Goal: Transaction & Acquisition: Purchase product/service

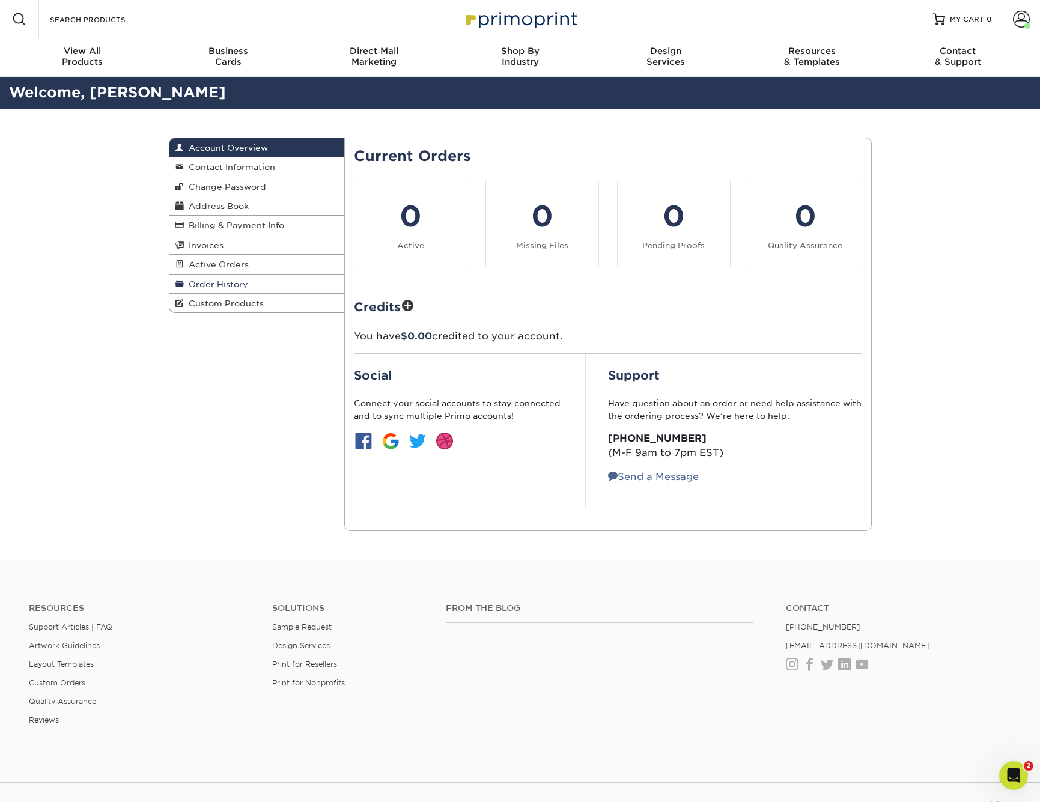
click at [203, 285] on span "Order History" at bounding box center [216, 284] width 64 height 10
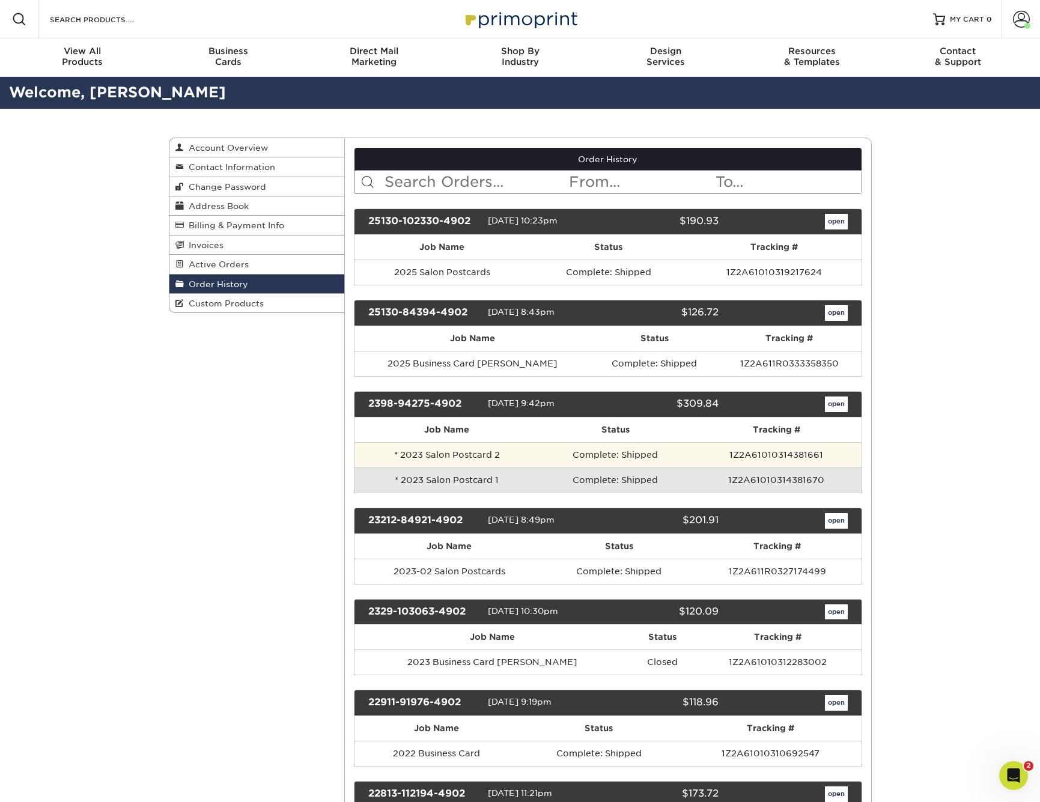
click at [412, 454] on td "* 2023 Salon Postcard 2" at bounding box center [447, 454] width 185 height 25
click at [600, 457] on td "Complete: Shipped" at bounding box center [615, 454] width 153 height 25
click at [636, 401] on link "open" at bounding box center [836, 405] width 23 height 16
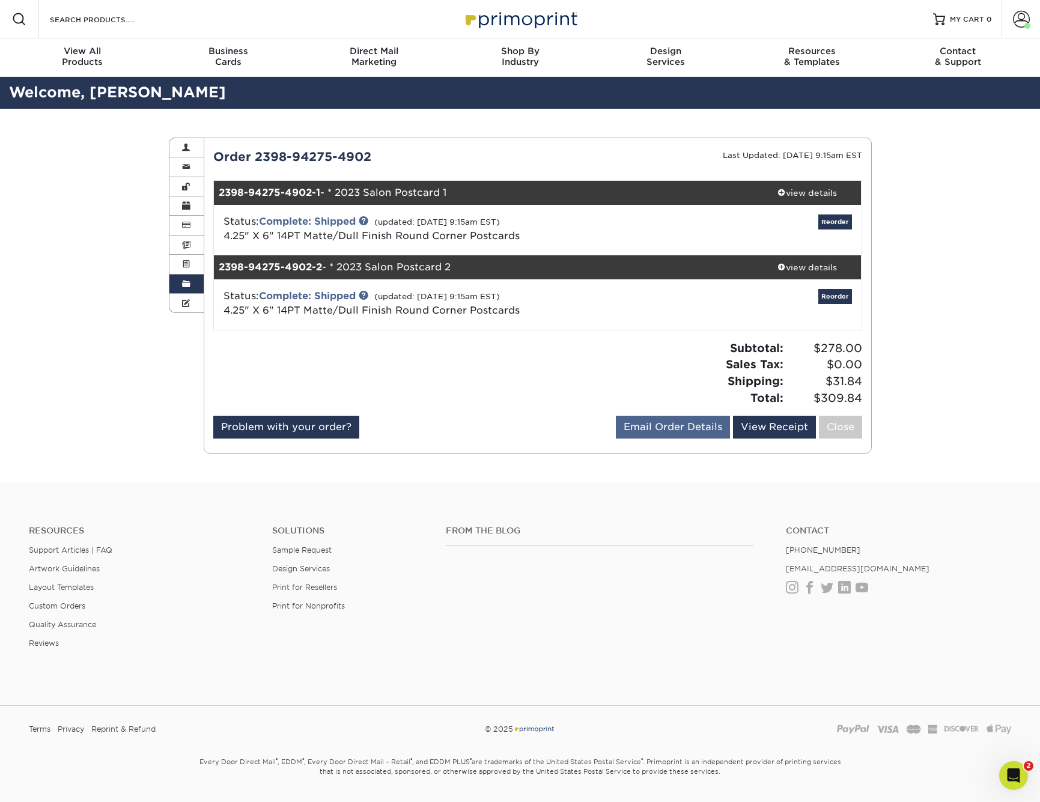
click at [636, 424] on link "Email Order Details" at bounding box center [673, 427] width 114 height 23
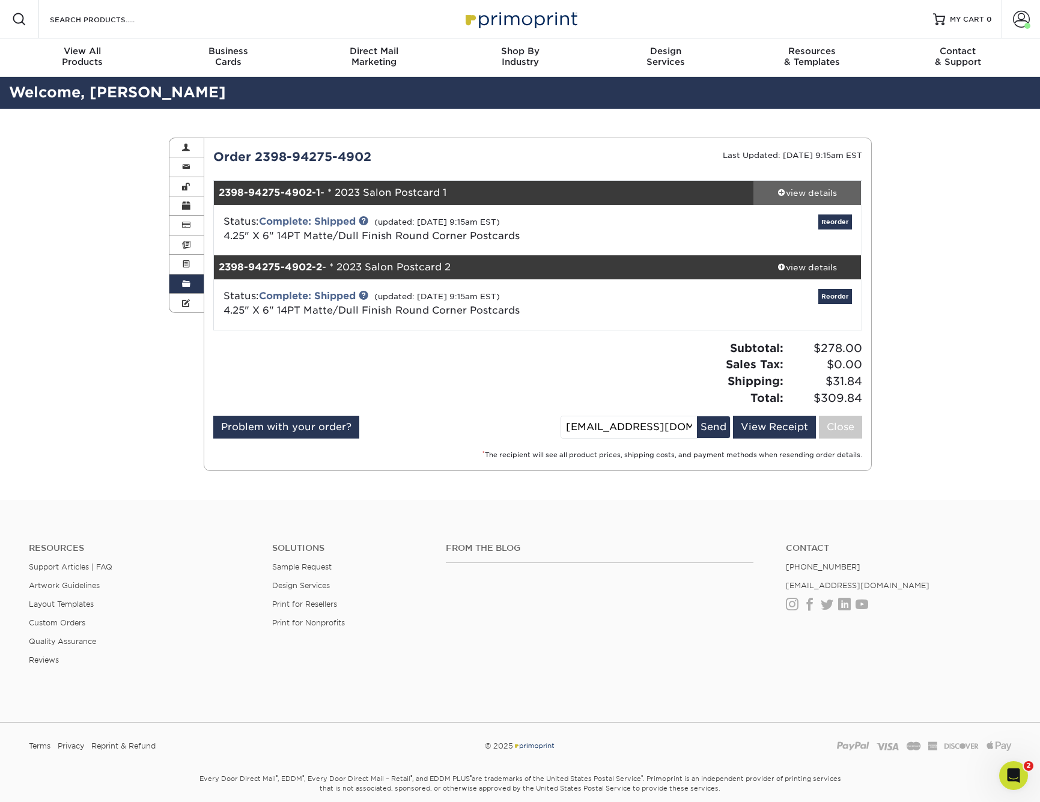
click at [636, 195] on div "view details" at bounding box center [808, 193] width 108 height 12
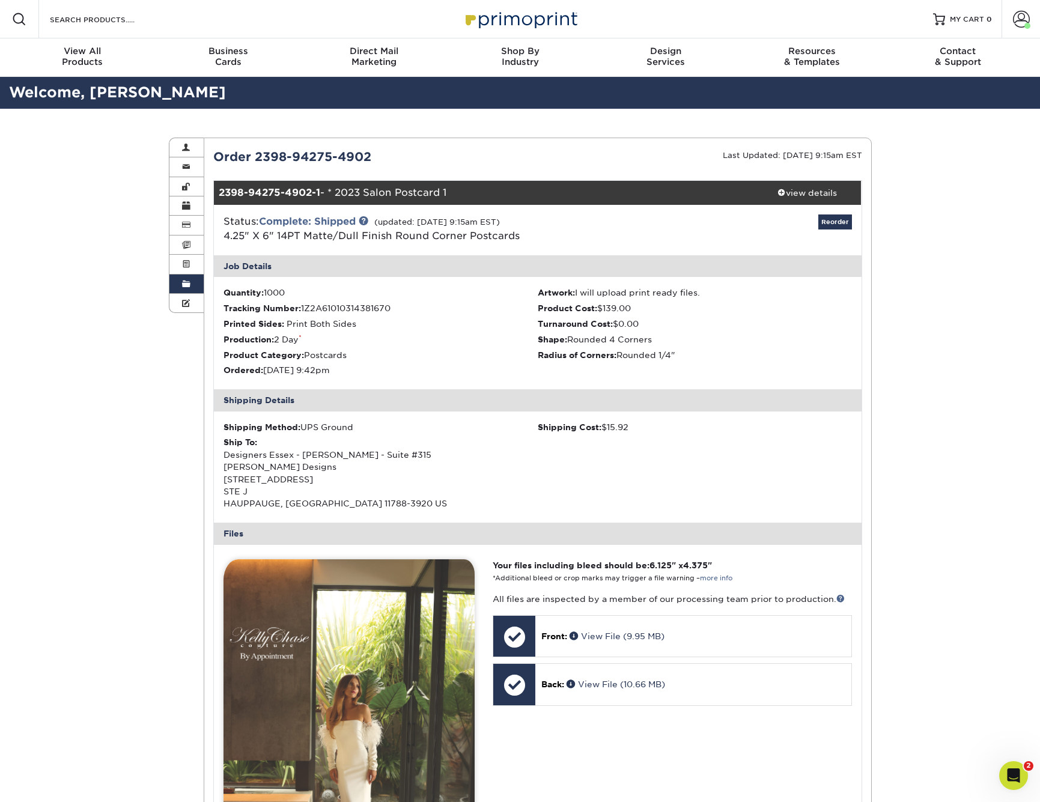
click at [112, 457] on div "Order History Account Overview Contact Information Change Password Address Book…" at bounding box center [520, 704] width 1040 height 1190
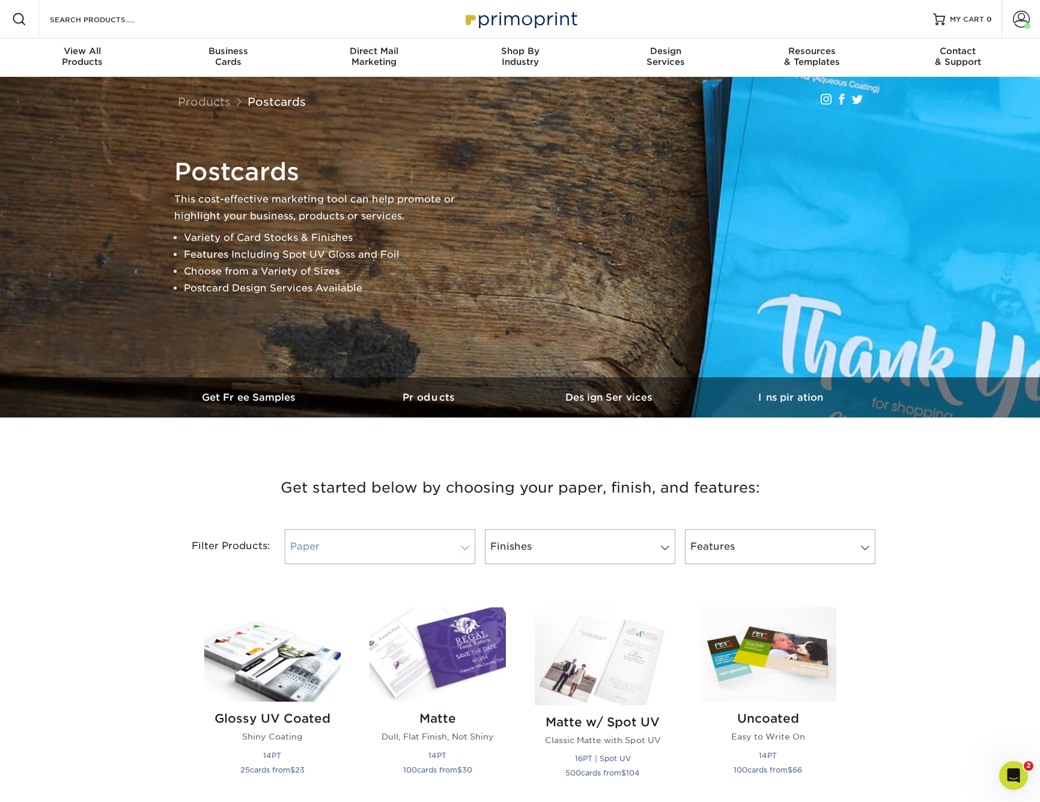
click at [334, 552] on link "Paper" at bounding box center [380, 546] width 191 height 35
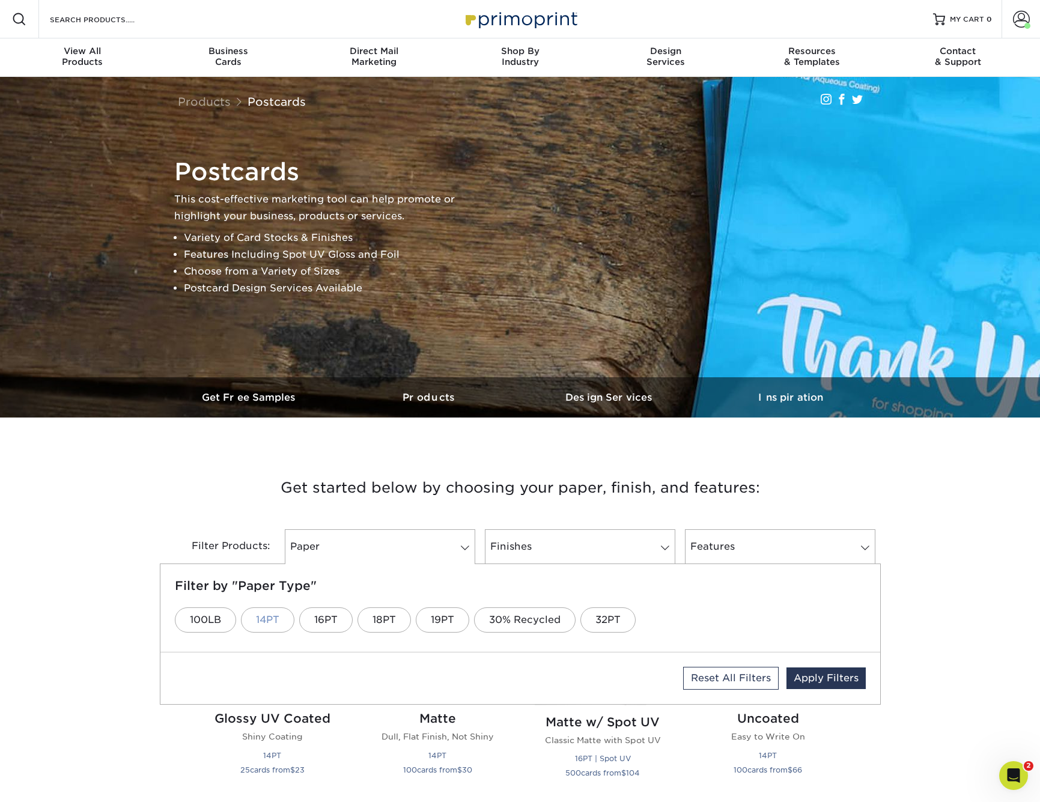
click at [267, 621] on link "14PT" at bounding box center [267, 620] width 53 height 25
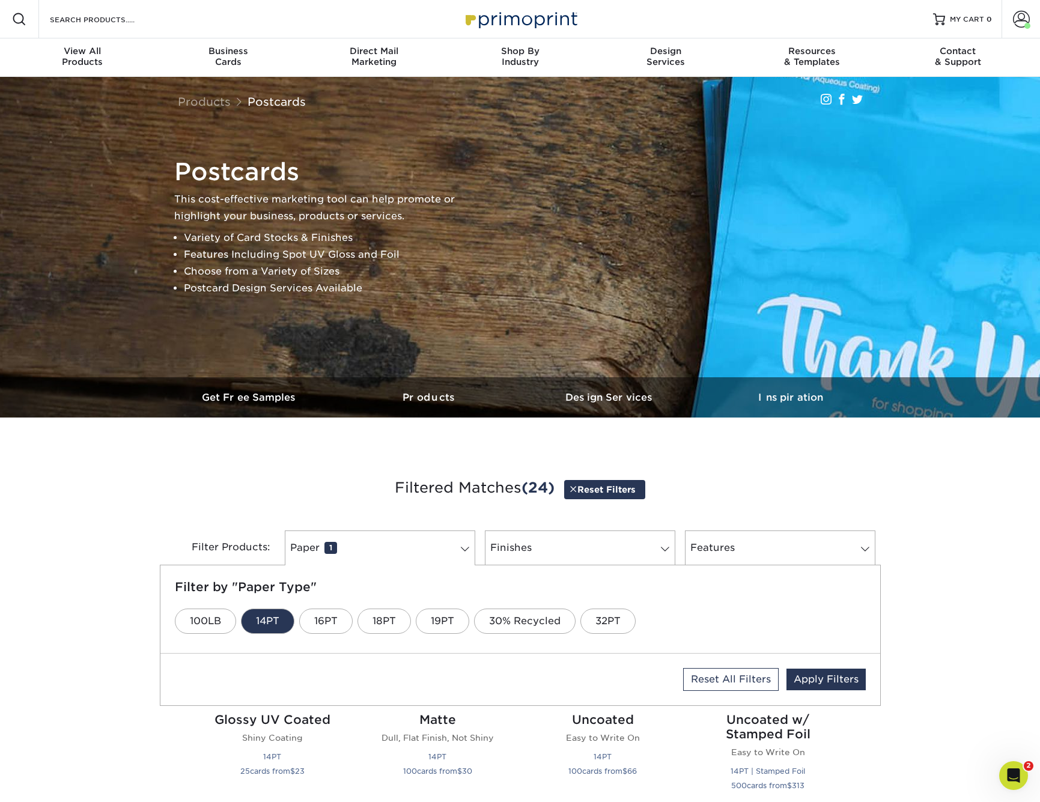
scroll to position [1, 0]
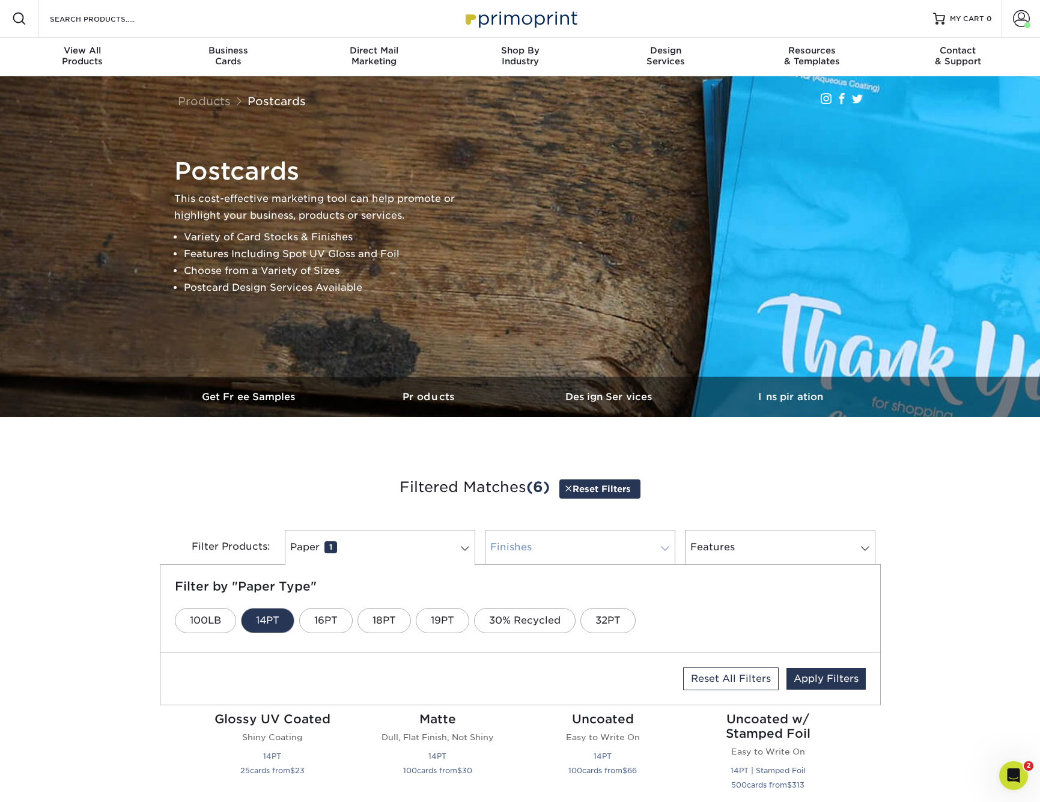
click at [540, 549] on link "Finishes 0" at bounding box center [580, 547] width 191 height 35
click at [397, 620] on link "Matte" at bounding box center [412, 620] width 59 height 25
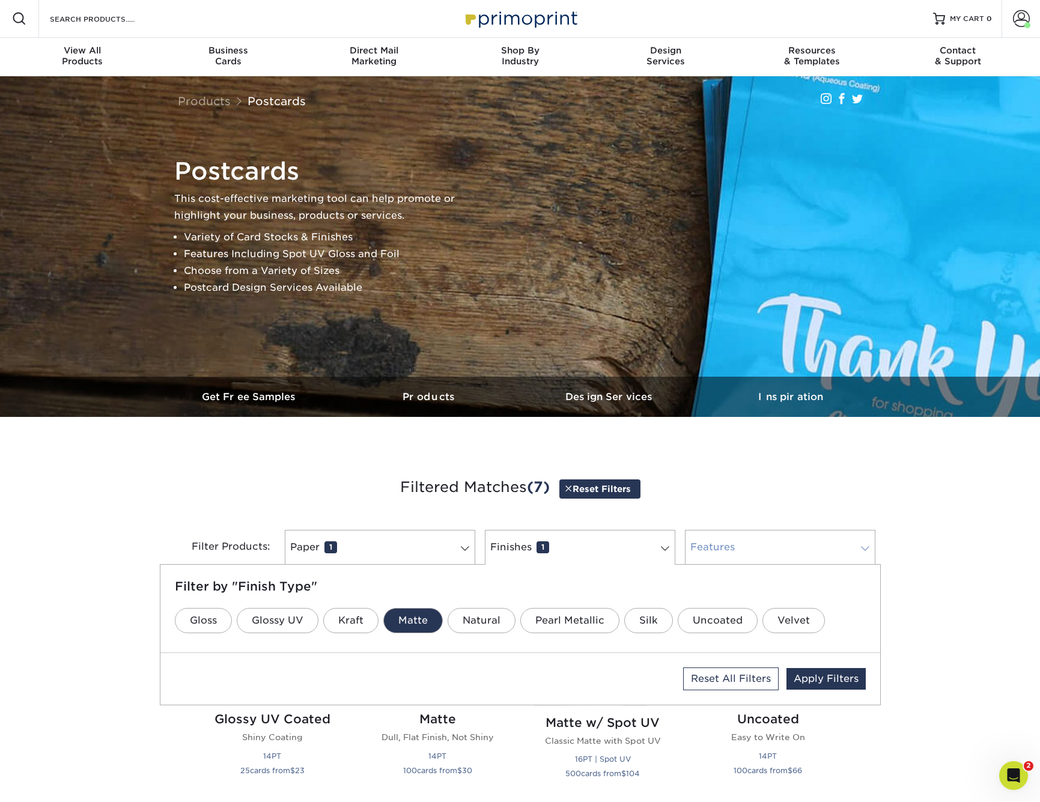
click at [700, 552] on link "Features 0" at bounding box center [780, 547] width 191 height 35
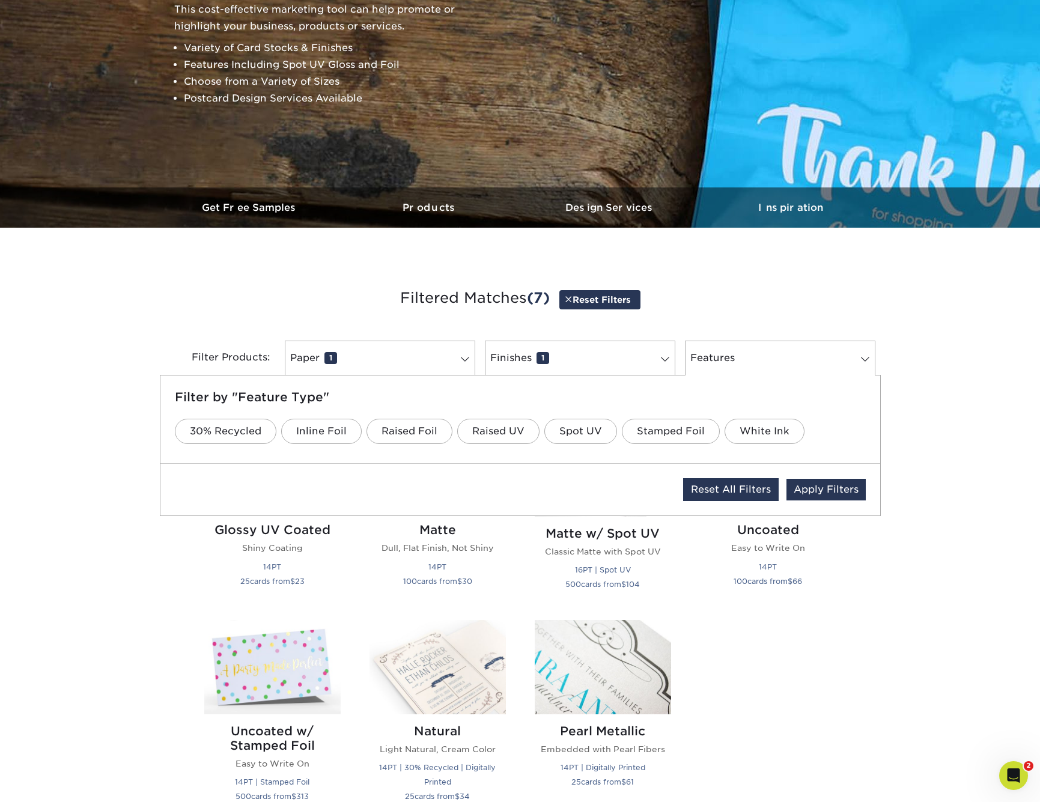
scroll to position [192, 0]
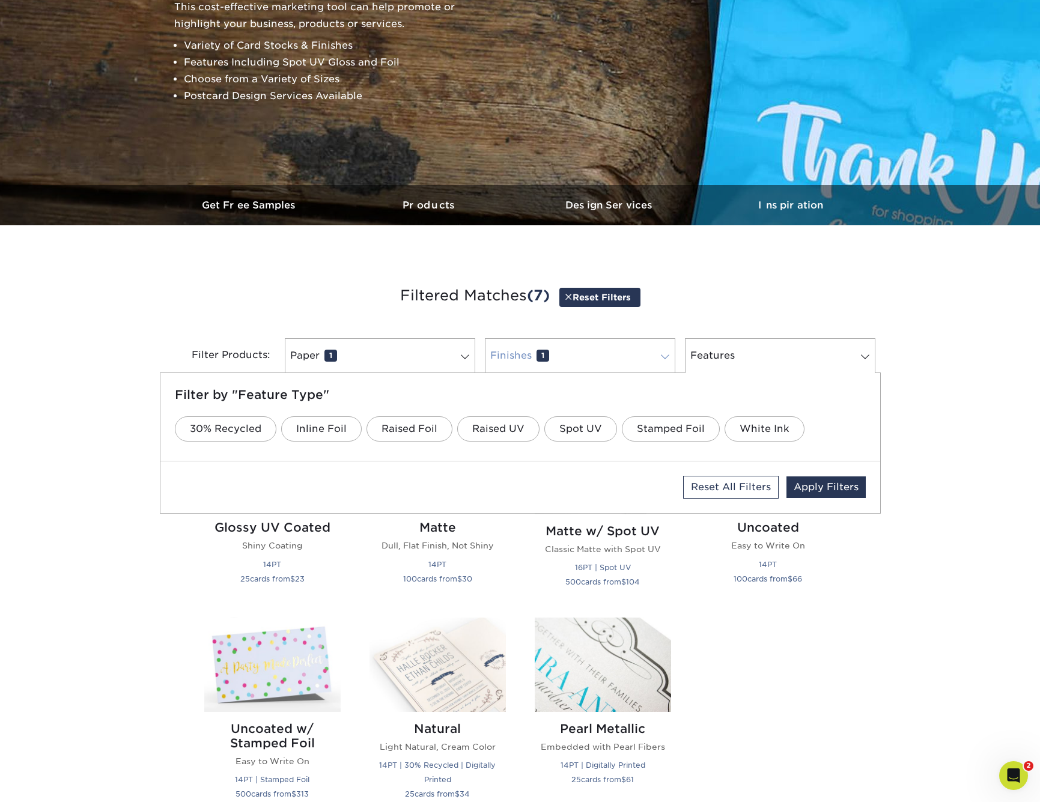
click at [602, 352] on link "Finishes 1" at bounding box center [580, 355] width 191 height 35
click at [396, 350] on link "Paper 1" at bounding box center [380, 355] width 191 height 35
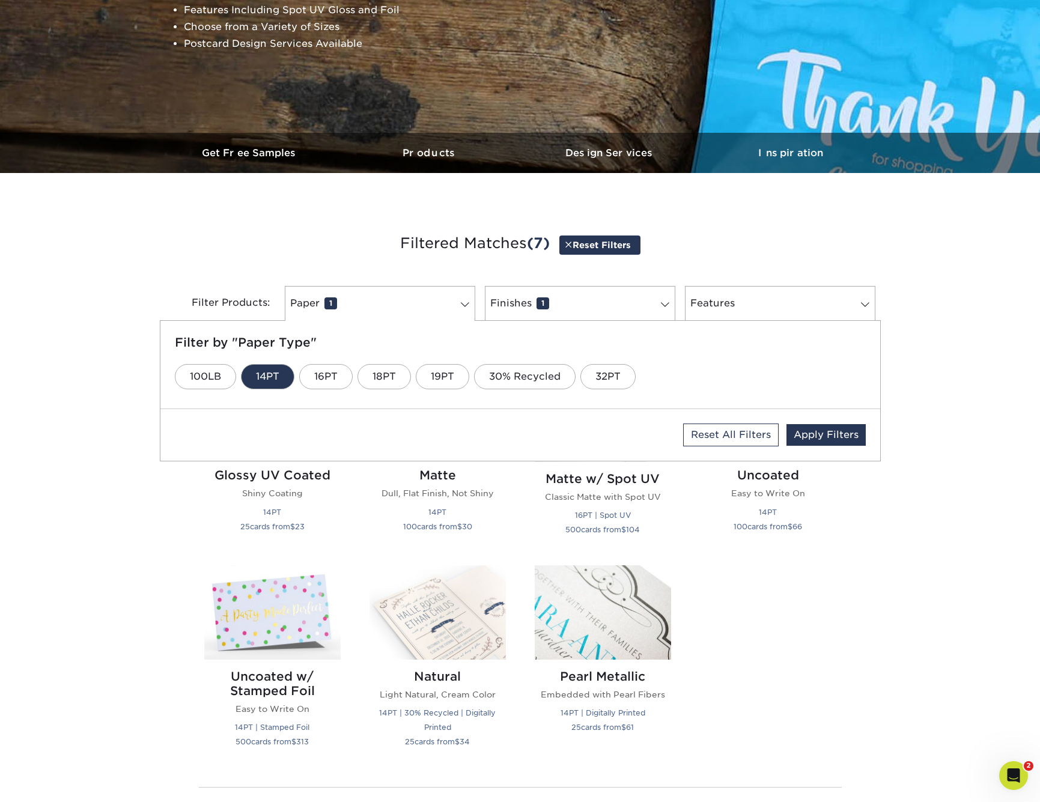
scroll to position [263, 0]
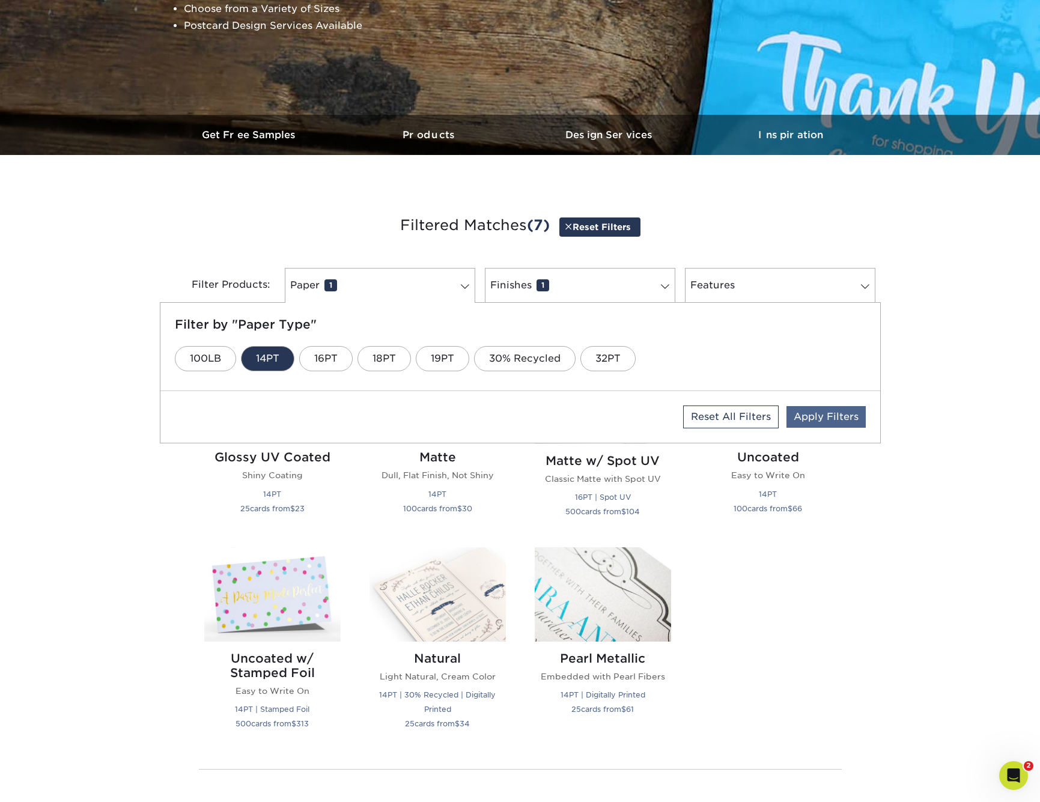
click at [827, 419] on link "Apply Filters" at bounding box center [826, 417] width 79 height 22
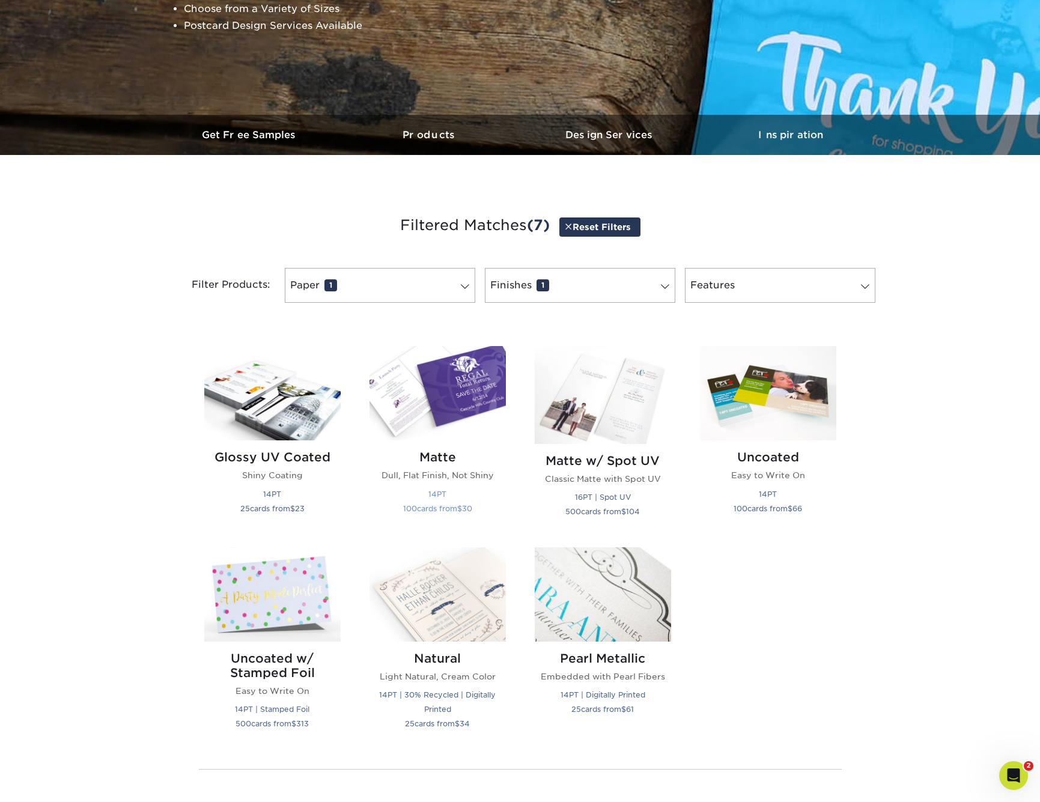
click at [444, 383] on img at bounding box center [438, 393] width 136 height 94
click at [782, 418] on img at bounding box center [768, 393] width 136 height 94
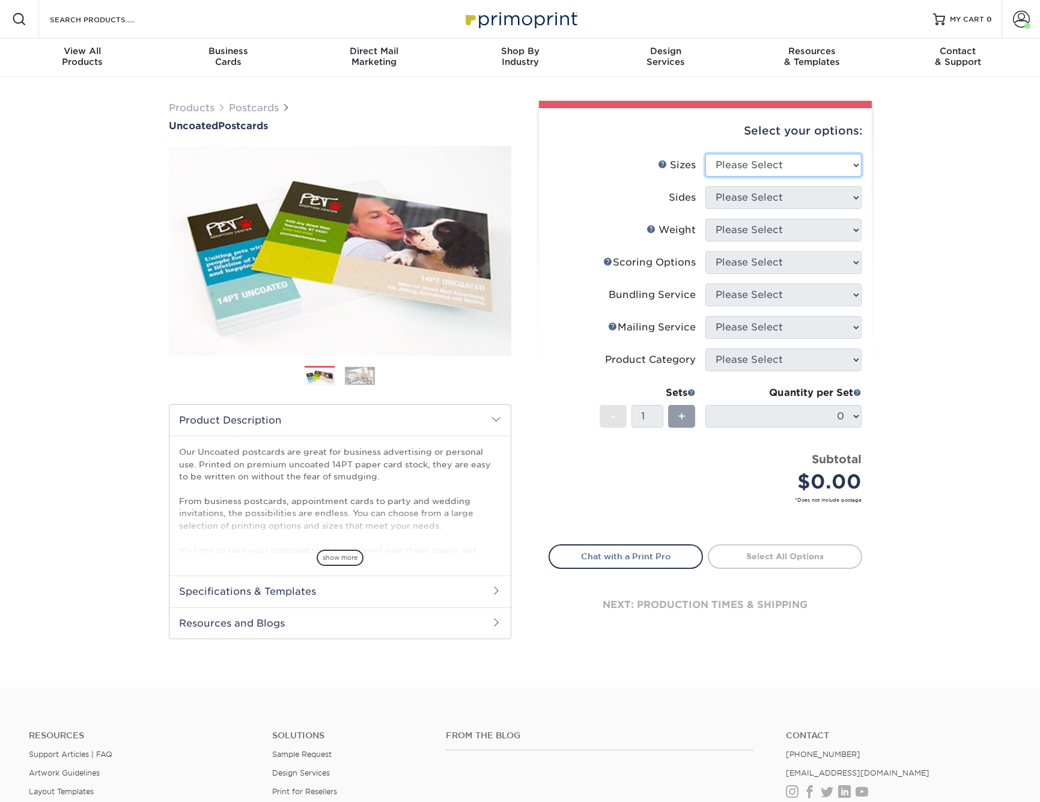
select select "5.00x7.00"
select select "32d3c223-f82c-492b-b915-ba065a00862f"
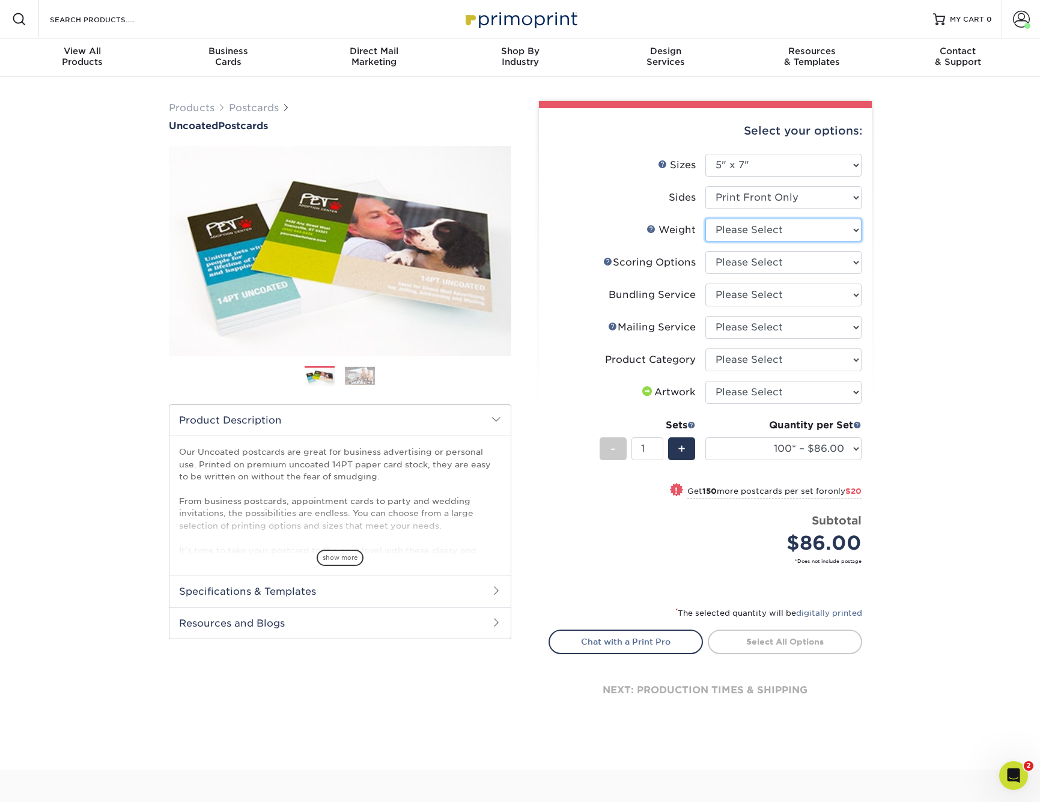
select select "14PT Uncoated"
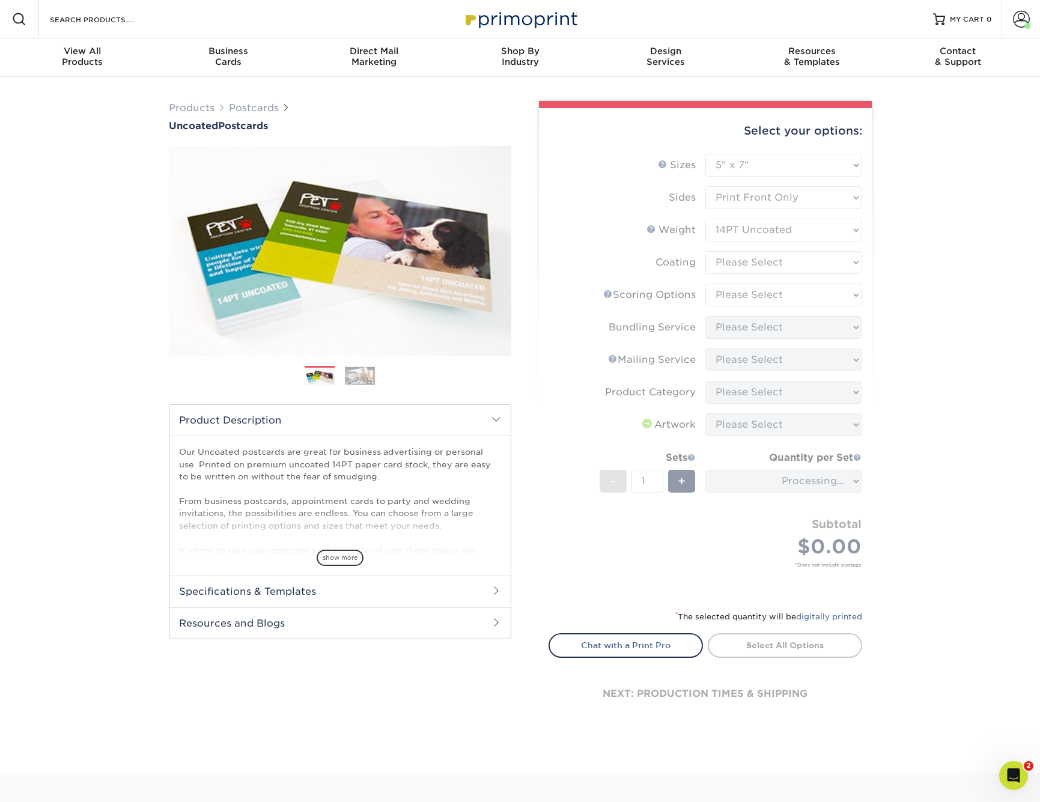
click at [742, 264] on form "Sizes Help Sizes Please Select 1.5" x 7" 2" x 8" 2.12" x 5.5" 2.75" x 4.25" 2.7…" at bounding box center [706, 375] width 314 height 442
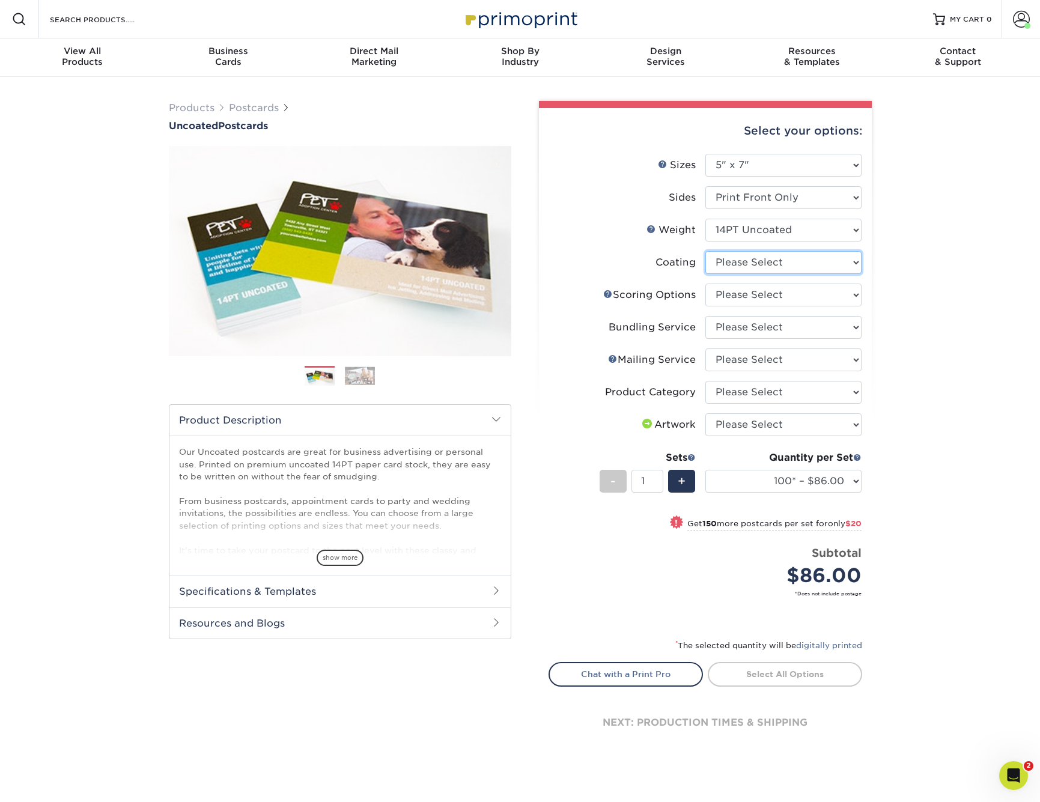
select select "3e7618de-abca-4bda-9f97-8b9129e913d8"
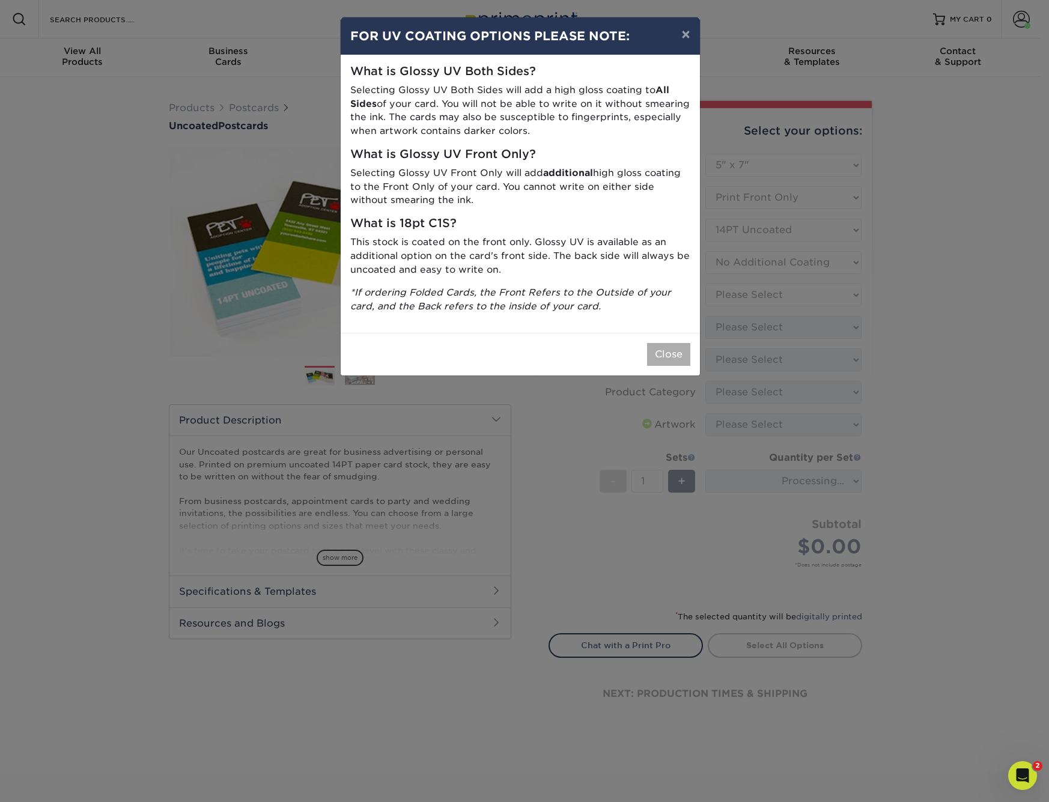
click at [669, 354] on button "Close" at bounding box center [668, 354] width 43 height 23
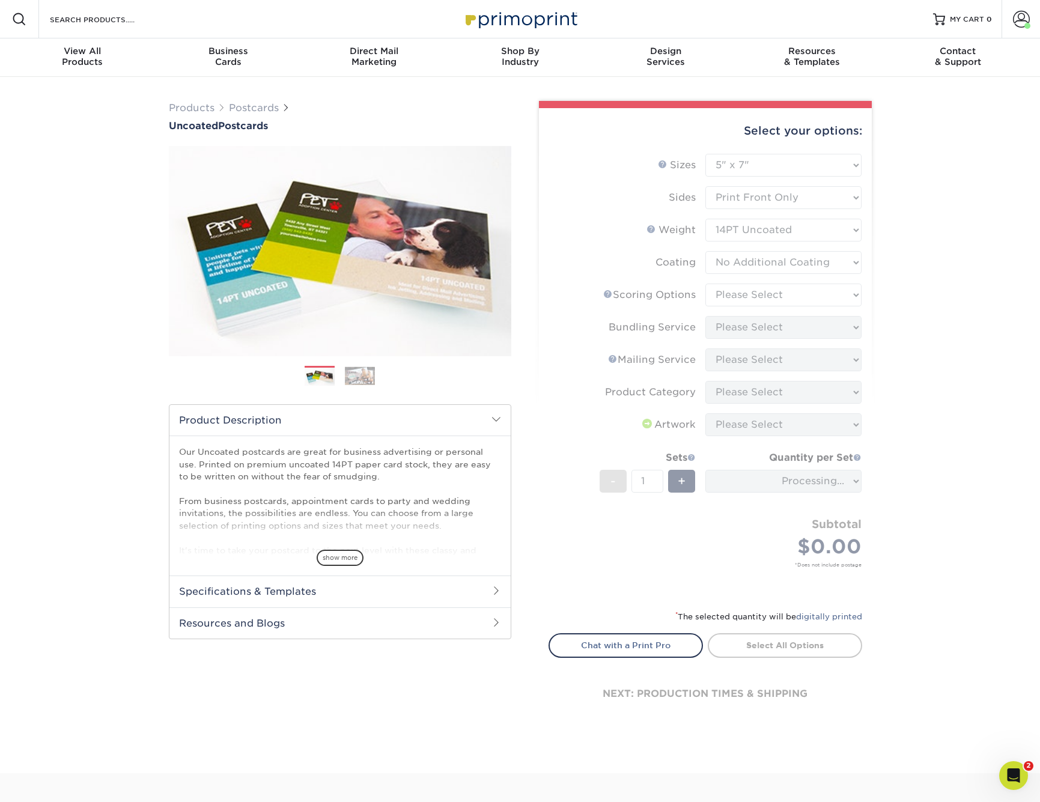
click at [741, 295] on form "Sizes Help Sizes Please Select 1.5" x 7" 2" x 8" 2.12" x 5.5" 2.75" x 4.25" 2.7…" at bounding box center [706, 375] width 314 height 442
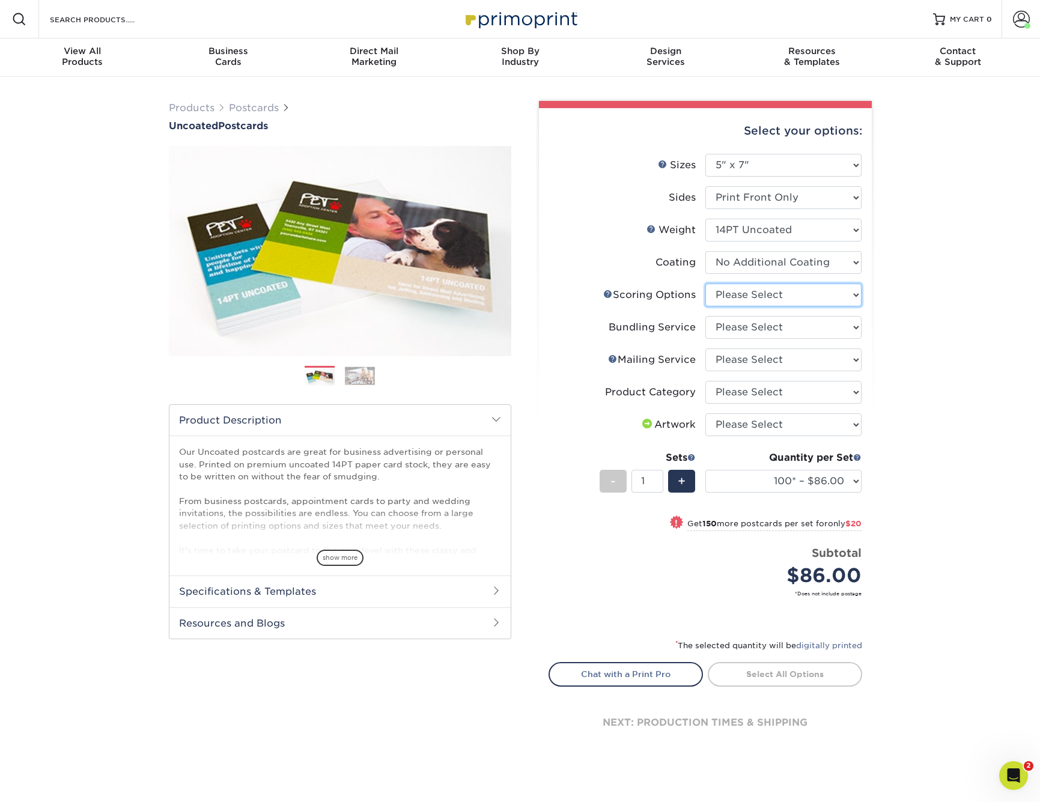
select select "16ebe401-5398-422d-8cb0-f3adbb82deb5"
select select "58689abb-25c0-461c-a4c3-a80b627d6649"
select select "3e5e9bdd-d78a-4c28-a41d-fe1407925ca6"
select select "9b7272e0-d6c8-4c3c-8e97-d3a1bcdab858"
select select "upload"
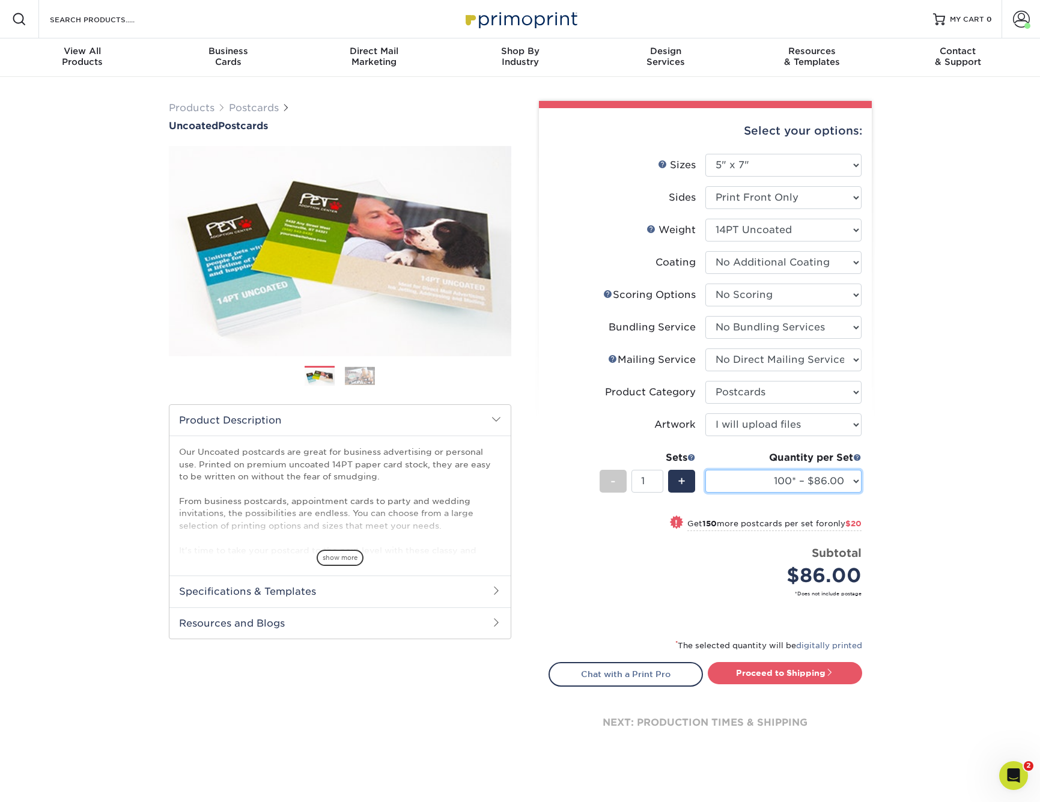
select select "250* – $106.00"
click at [774, 674] on link "Proceed to Shipping" at bounding box center [785, 673] width 154 height 22
type input "Set 1"
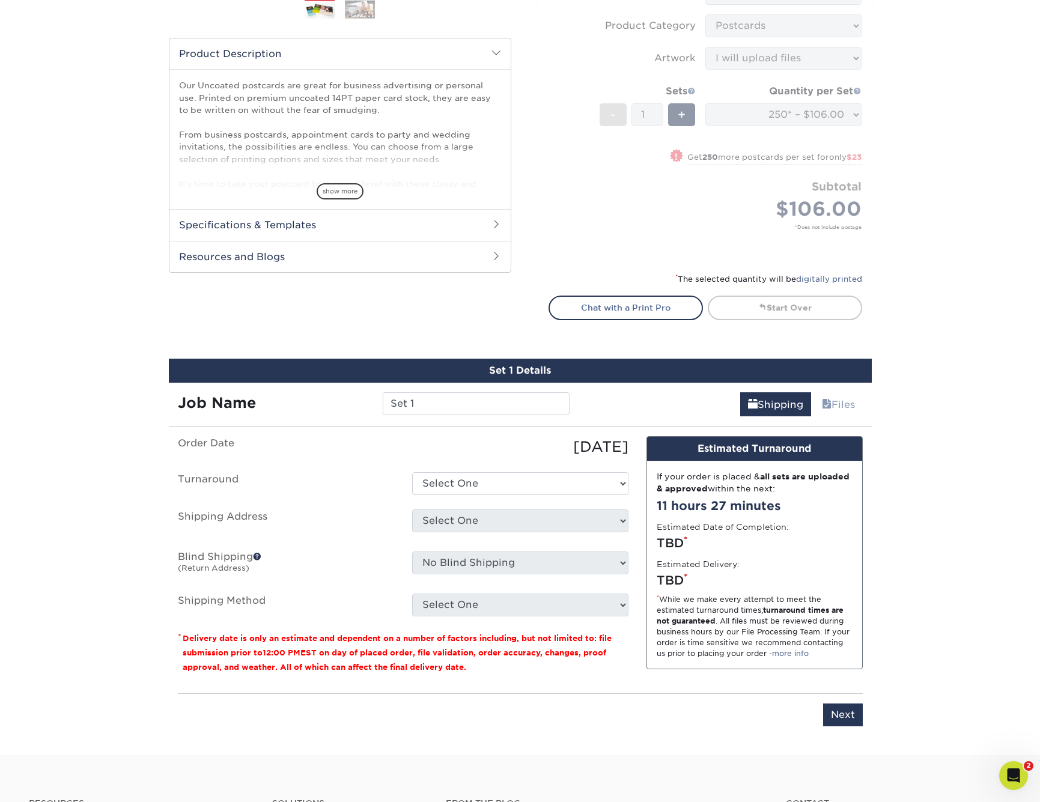
scroll to position [671, 0]
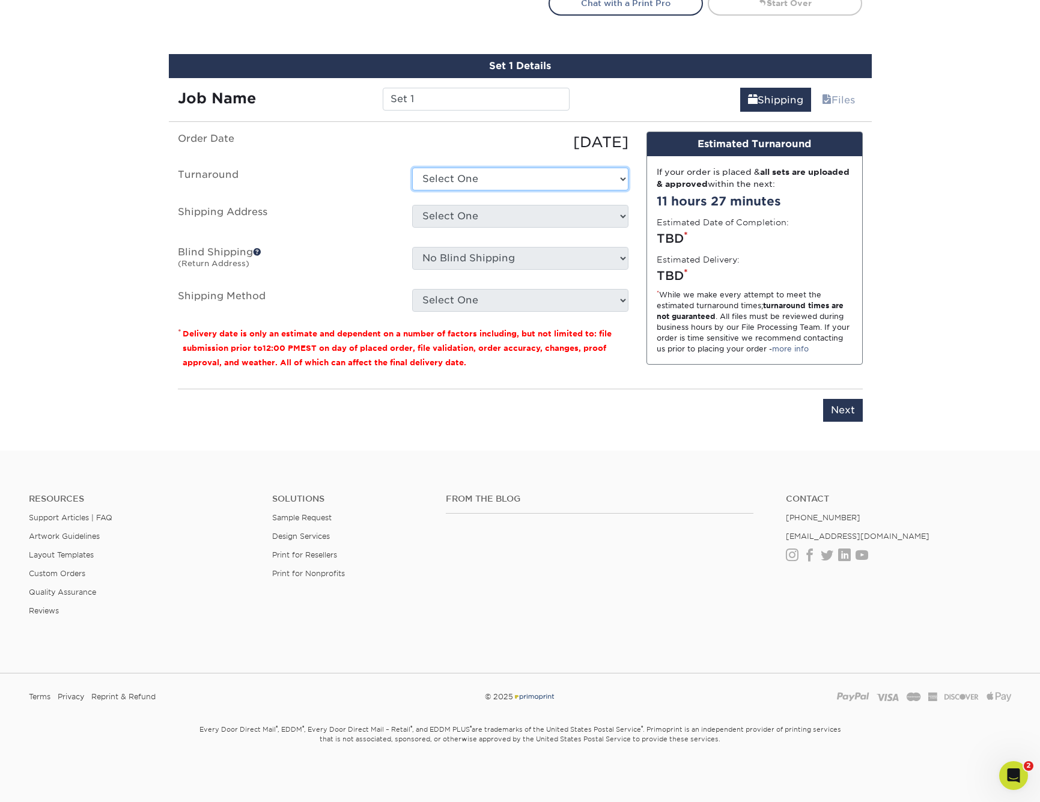
select select "7172d5e3-f879-46c3-935b-a6567ee79915"
select select "5476"
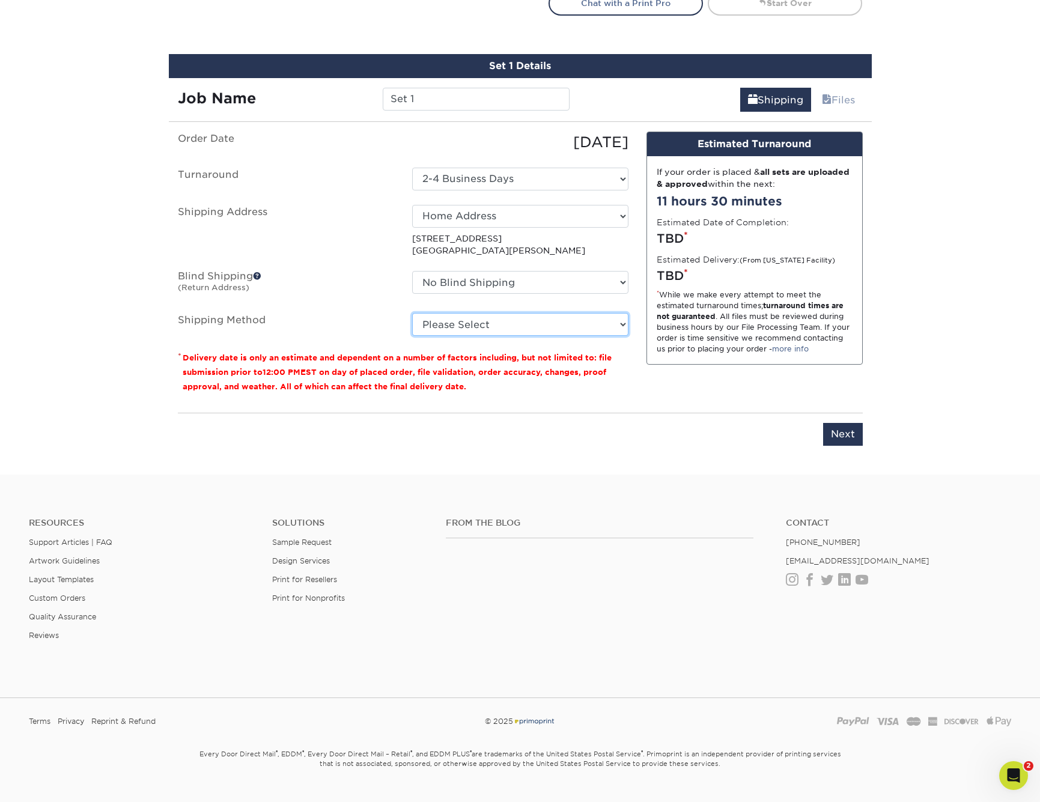
select select "03"
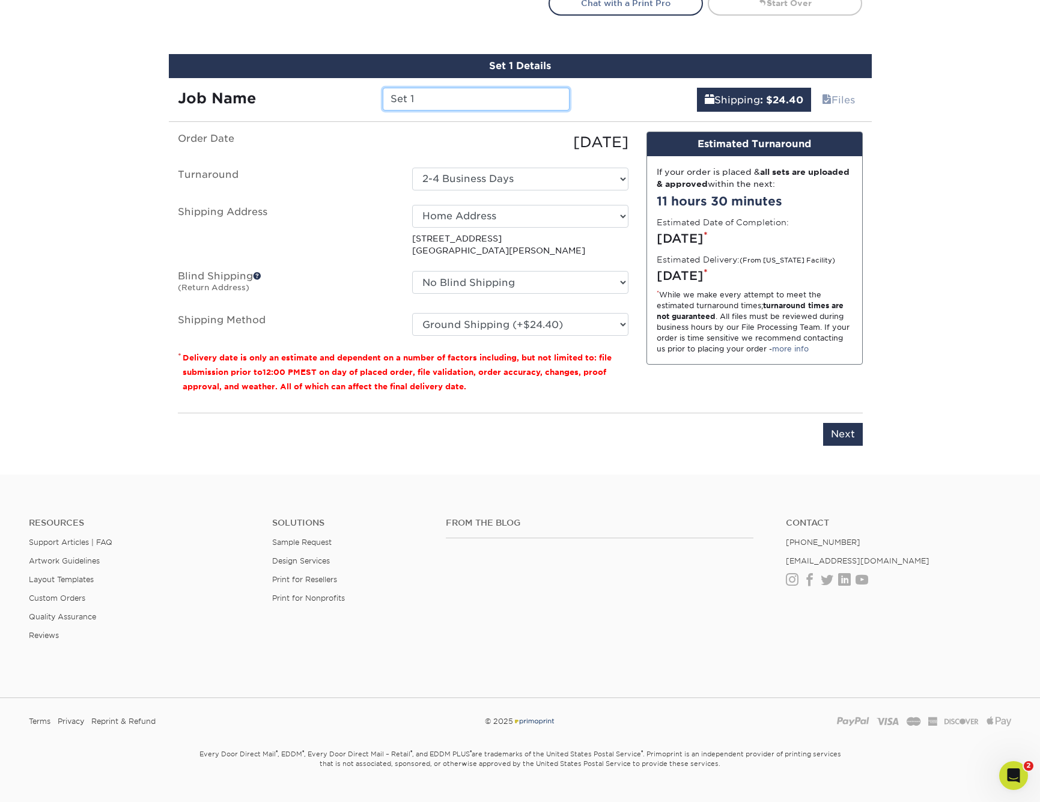
drag, startPoint x: 443, startPoint y: 100, endPoint x: 227, endPoint y: 47, distance: 222.2
click at [257, 59] on div "Set 1 Details Job Name Set 1 Shipping : $24.40 Files You've choosen mailing ser…" at bounding box center [520, 257] width 703 height 407
type input "2025 NYC Invitation"
click at [847, 429] on input "Next" at bounding box center [843, 434] width 40 height 23
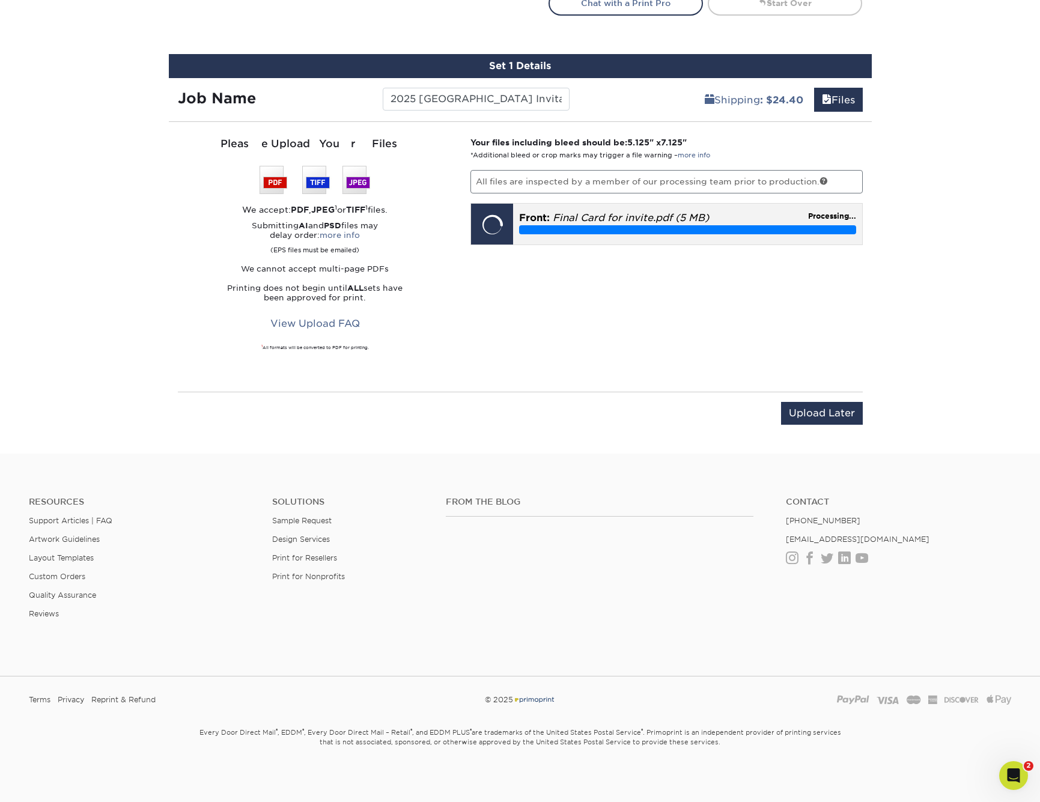
scroll to position [649, 0]
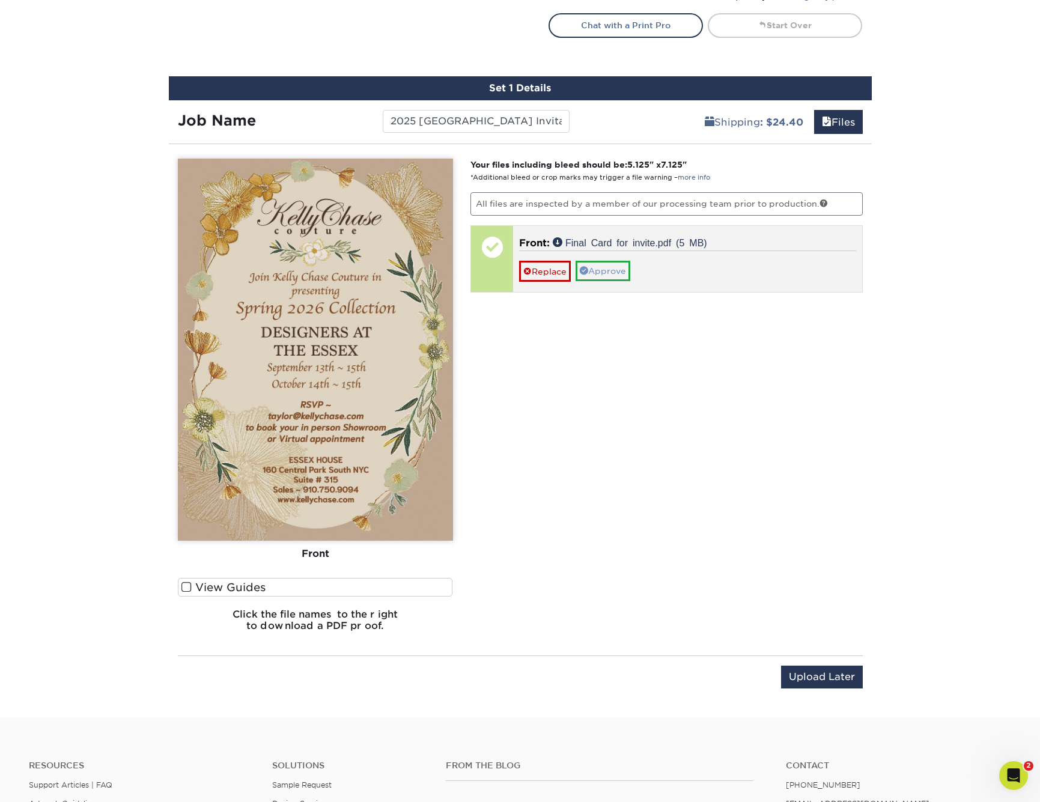
click at [615, 275] on link "Approve" at bounding box center [603, 271] width 55 height 20
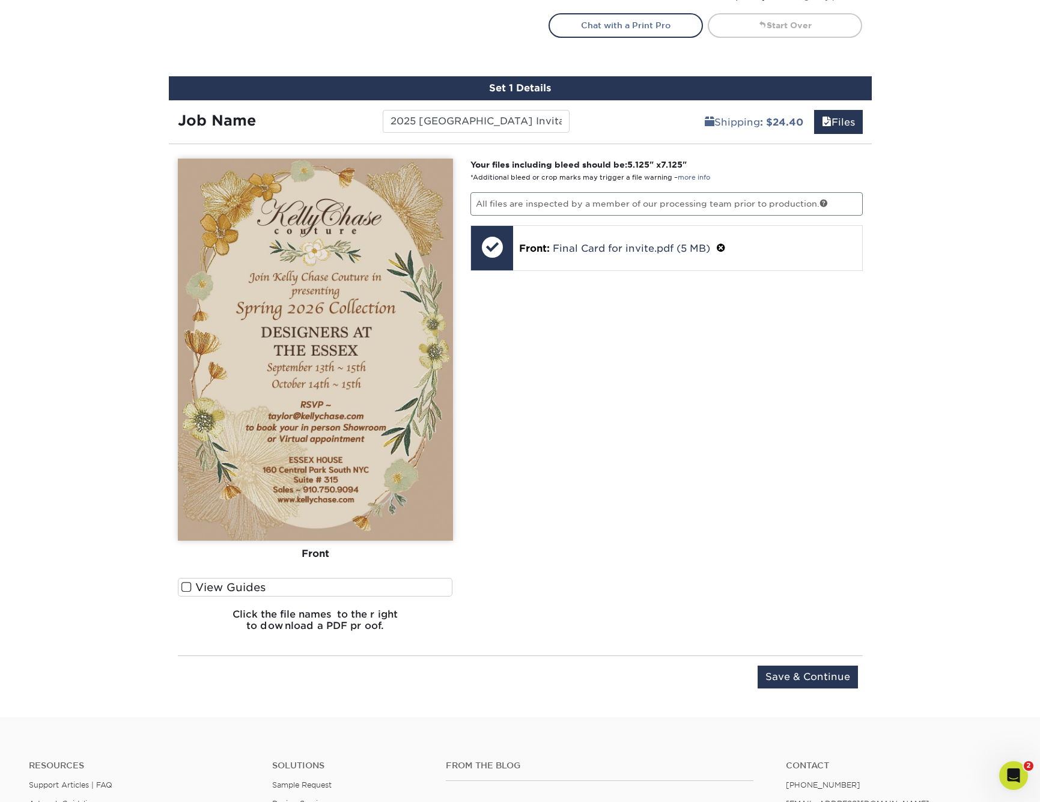
click at [187, 586] on span at bounding box center [187, 587] width 10 height 11
click at [0, 0] on input "View Guides" at bounding box center [0, 0] width 0 height 0
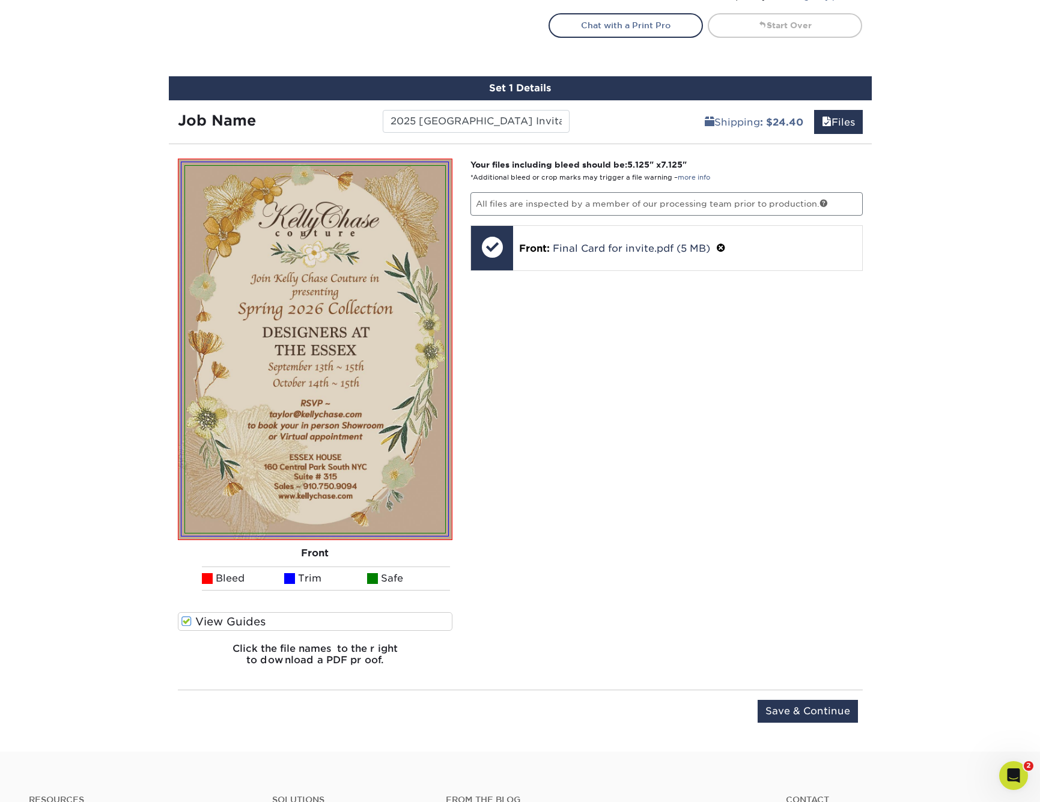
click at [187, 586] on ul "Bleed Trim Safe" at bounding box center [315, 579] width 275 height 24
click at [186, 625] on span at bounding box center [187, 621] width 10 height 11
click at [0, 0] on input "View Guides" at bounding box center [0, 0] width 0 height 0
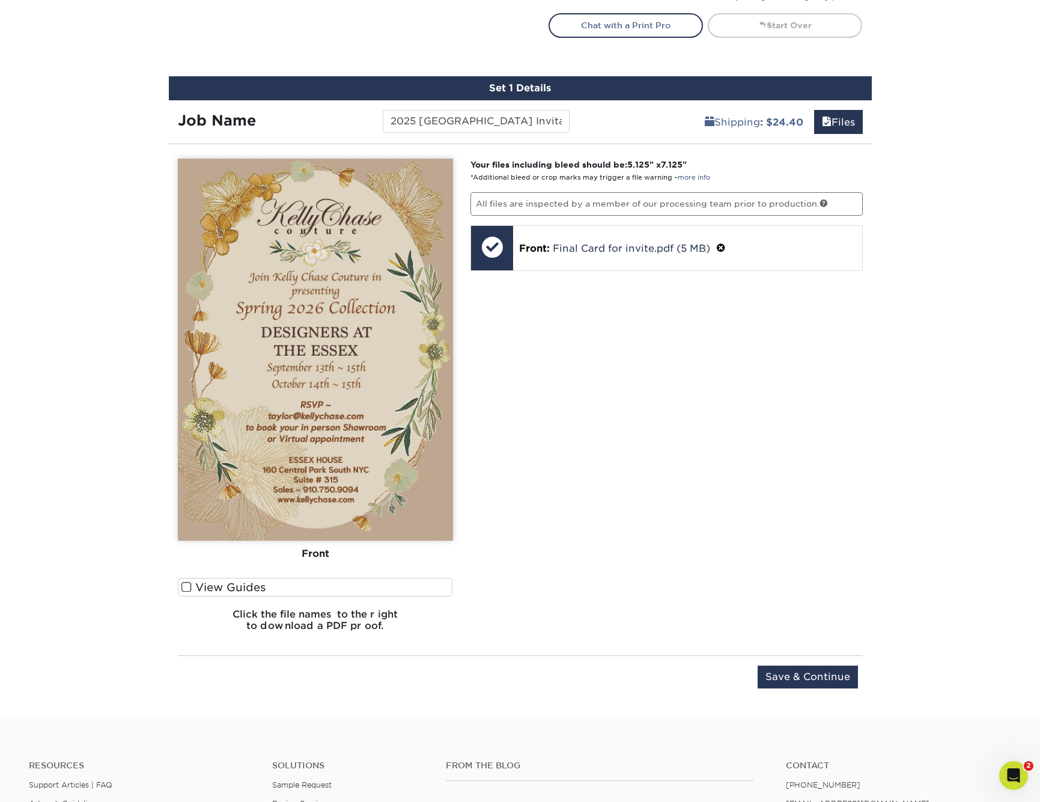
click at [374, 340] on img at bounding box center [315, 350] width 275 height 382
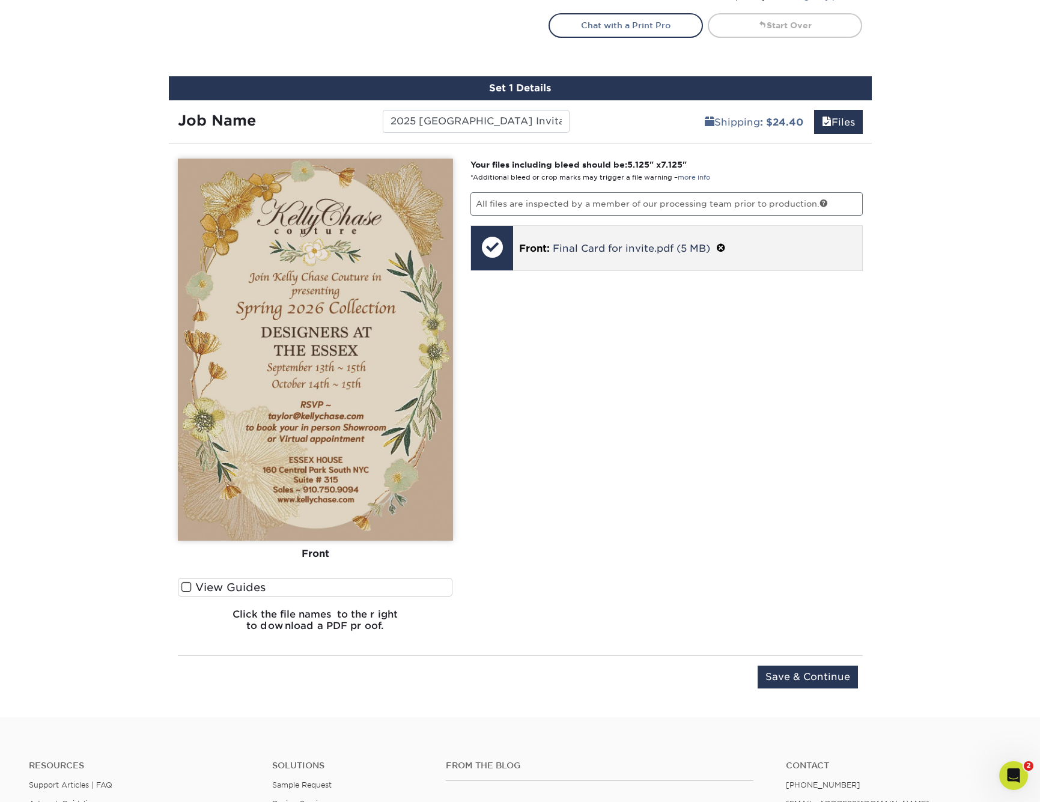
click at [493, 248] on div at bounding box center [492, 247] width 42 height 42
click at [724, 248] on span at bounding box center [721, 248] width 10 height 11
click at [535, 263] on link "Ok" at bounding box center [533, 263] width 29 height 20
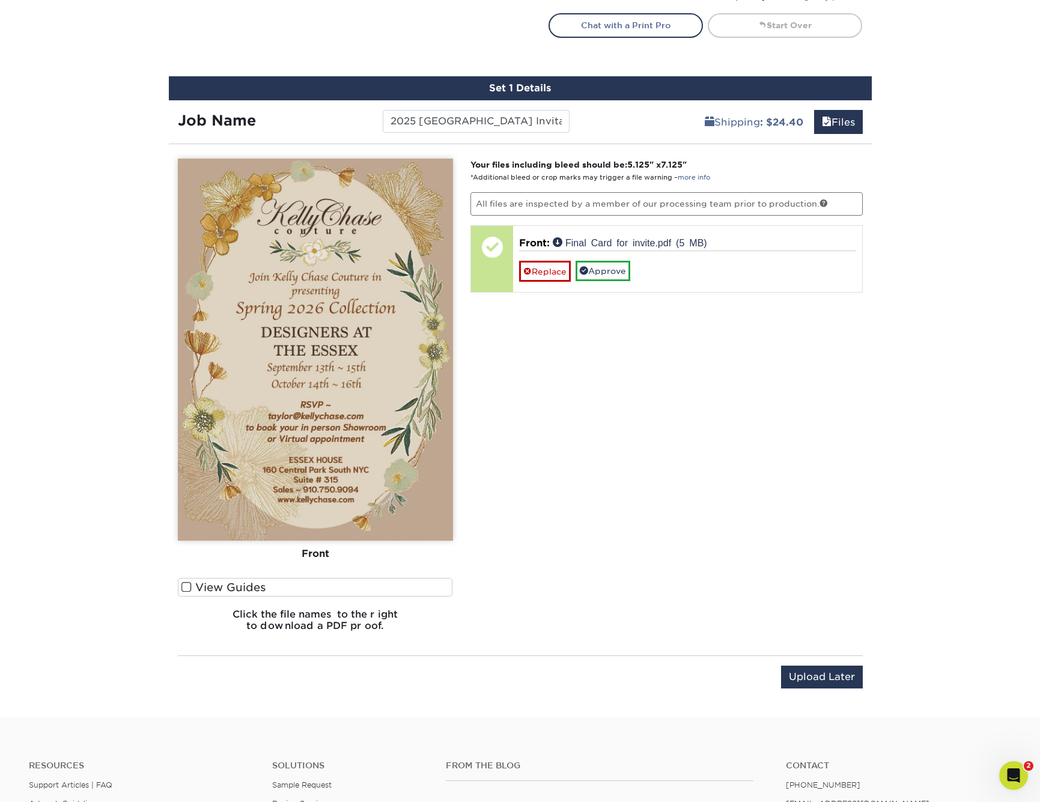
click at [183, 584] on span at bounding box center [187, 587] width 10 height 11
click at [0, 0] on input "View Guides" at bounding box center [0, 0] width 0 height 0
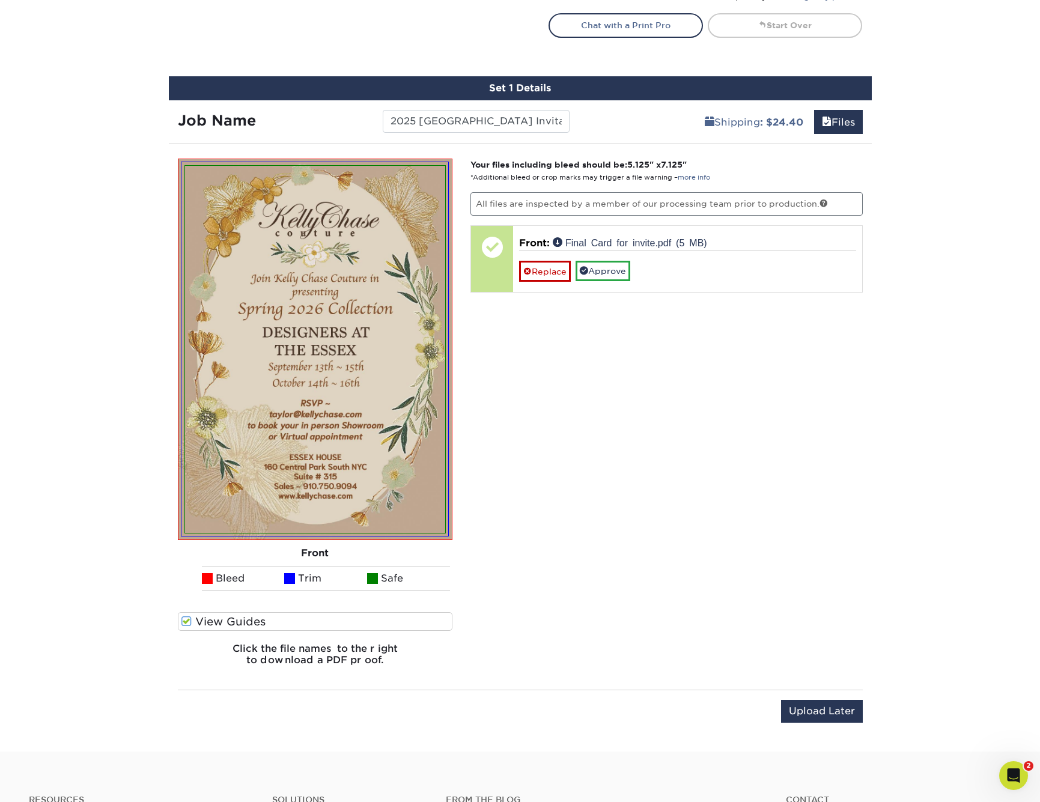
click at [185, 623] on span at bounding box center [187, 621] width 10 height 11
click at [0, 0] on input "View Guides" at bounding box center [0, 0] width 0 height 0
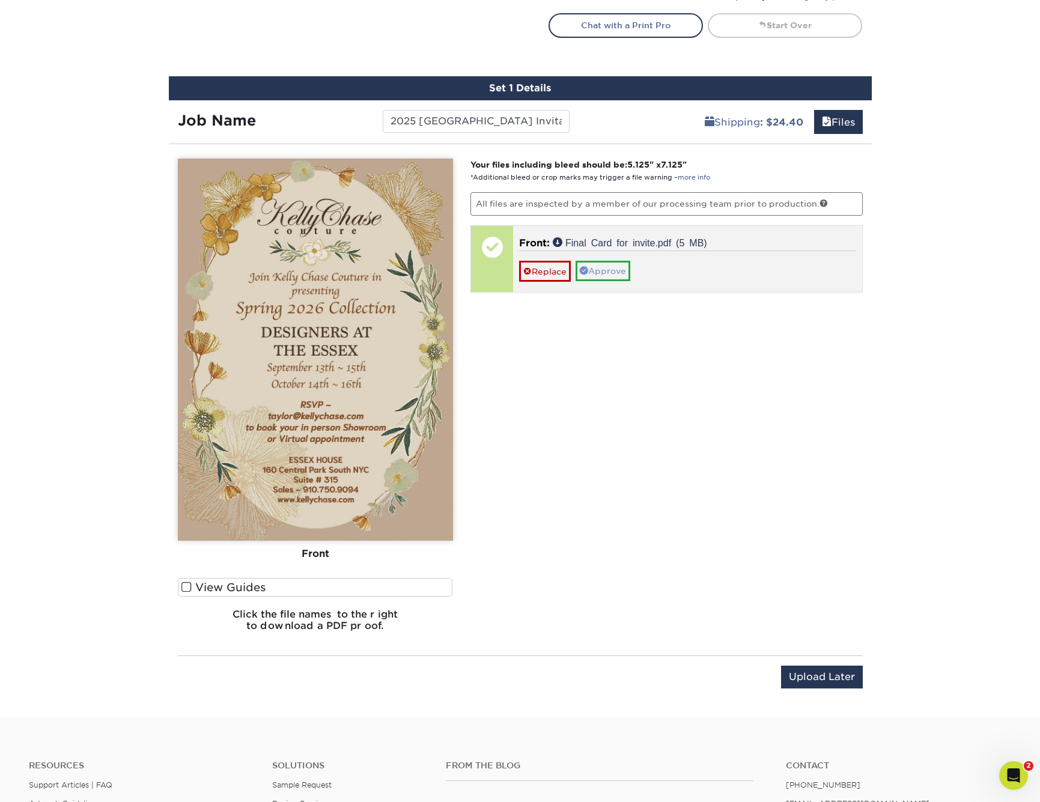
click at [612, 272] on link "Approve" at bounding box center [603, 271] width 55 height 20
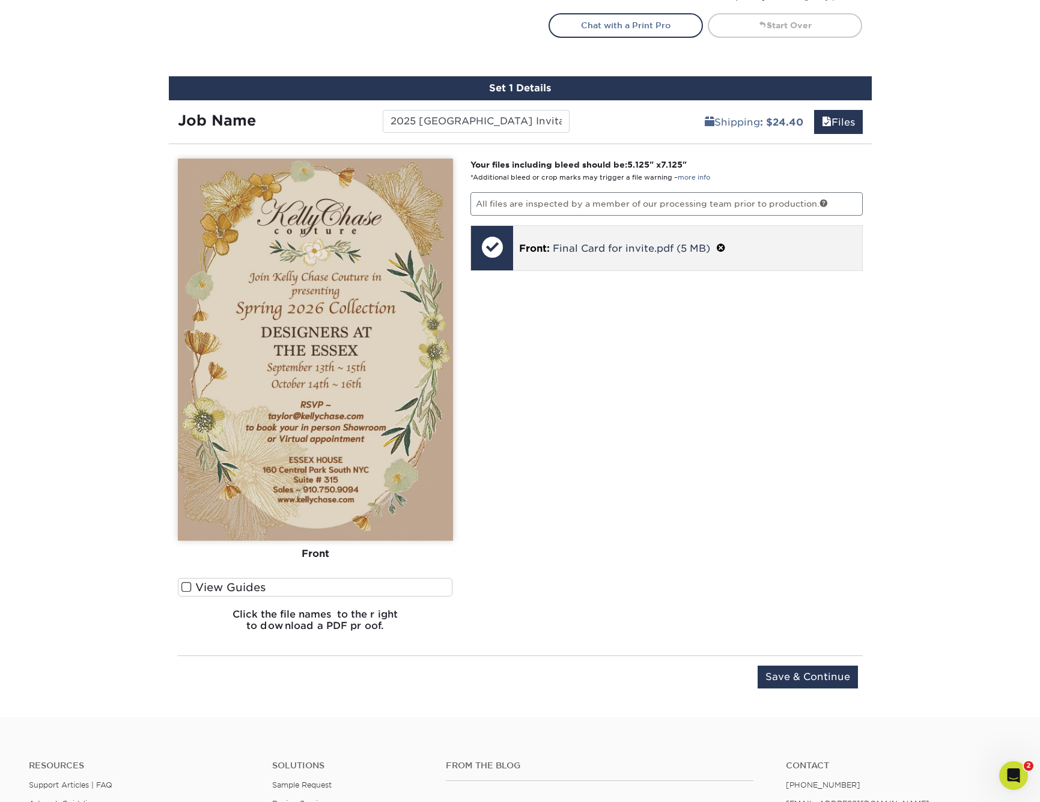
click at [612, 256] on p "Front: Final Card for invite.pdf (5 MB)" at bounding box center [687, 248] width 337 height 16
click at [495, 247] on div at bounding box center [492, 247] width 42 height 42
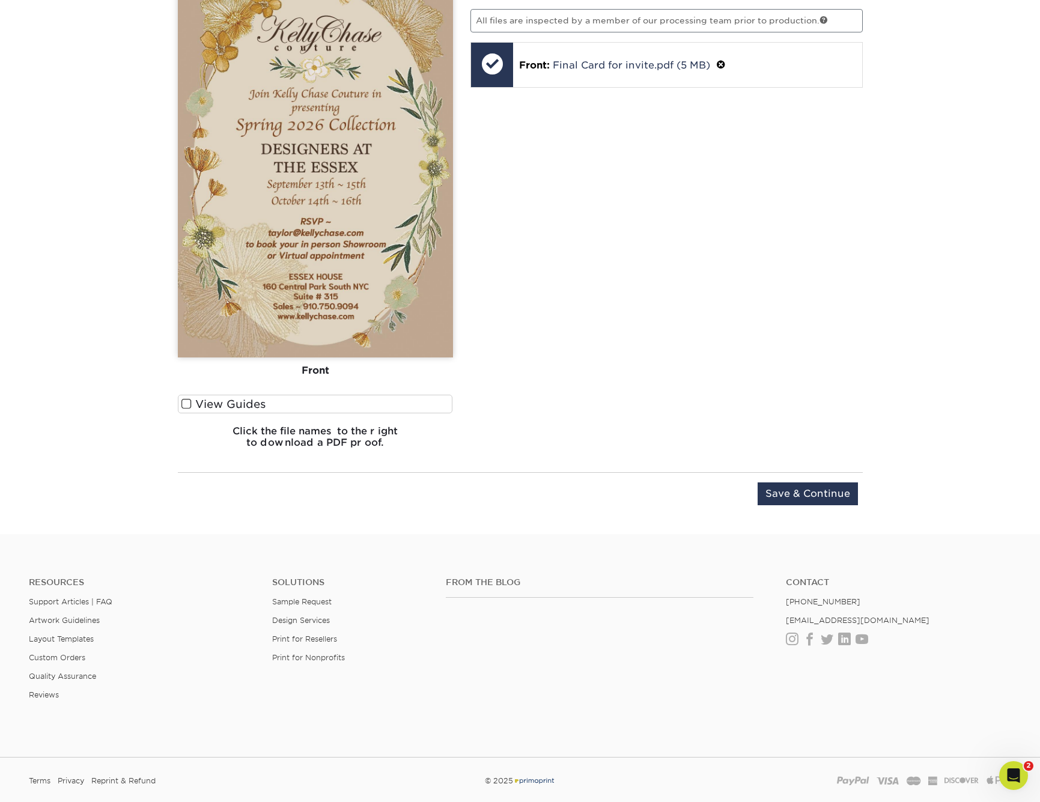
scroll to position [916, 0]
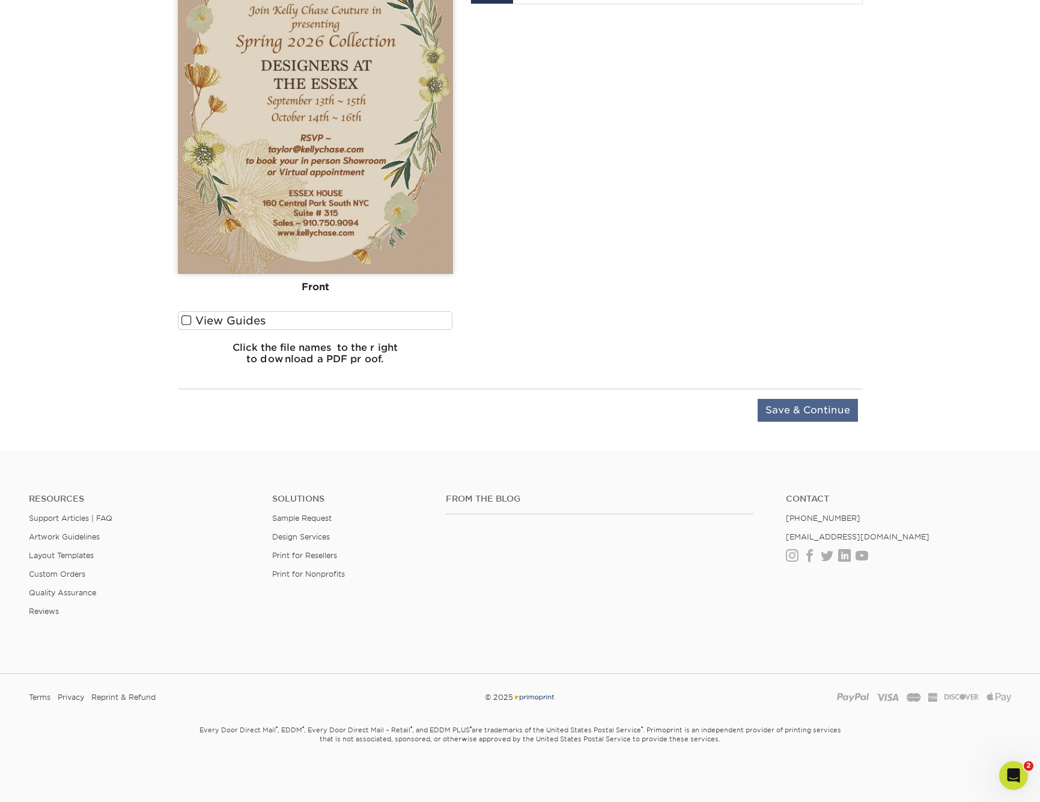
click at [811, 412] on input "Save & Continue" at bounding box center [808, 410] width 100 height 23
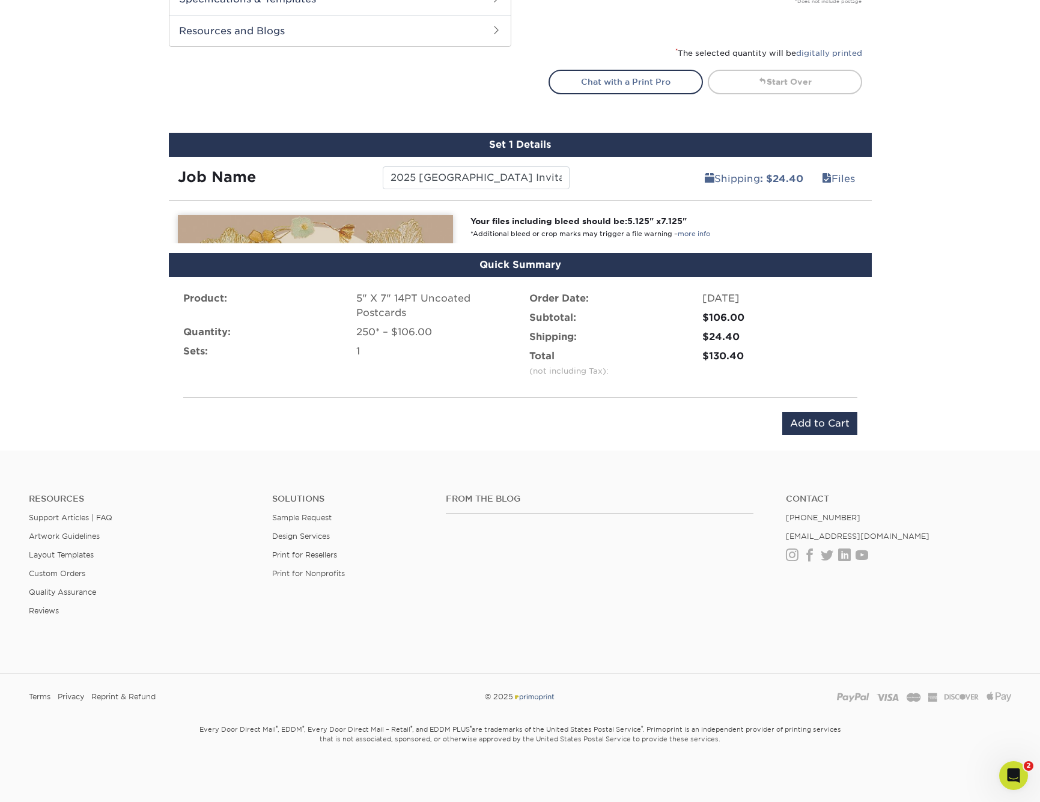
scroll to position [563, 0]
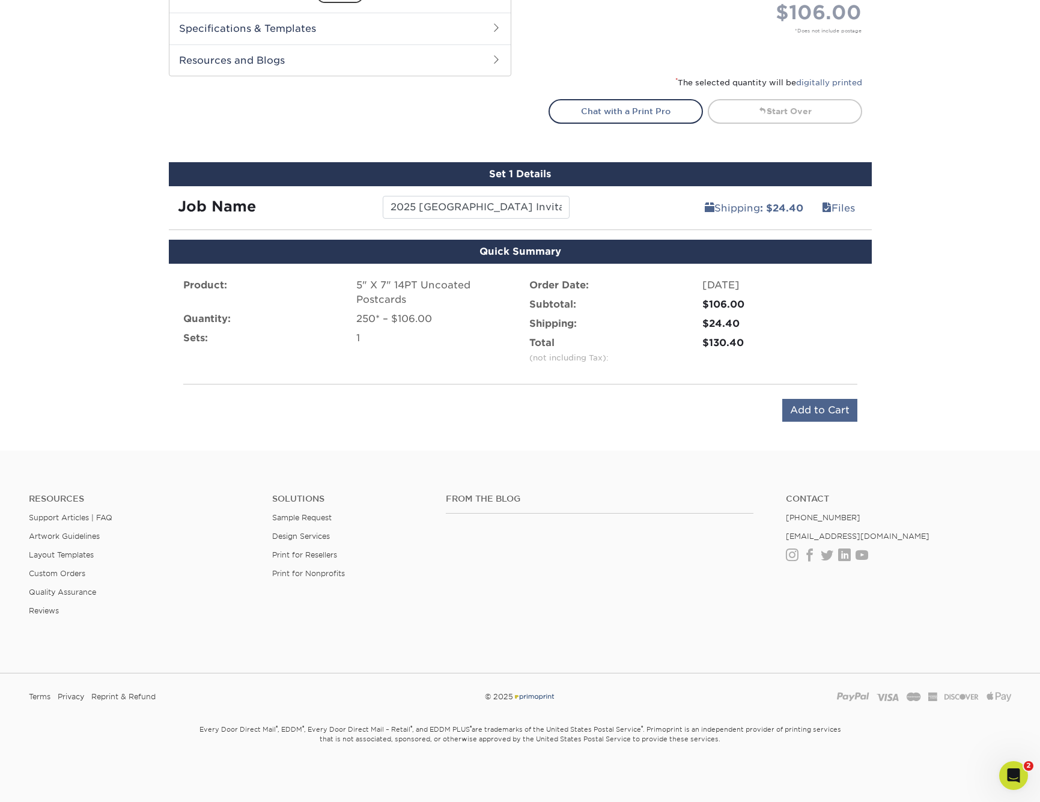
click at [815, 410] on input "Add to Cart" at bounding box center [820, 410] width 75 height 23
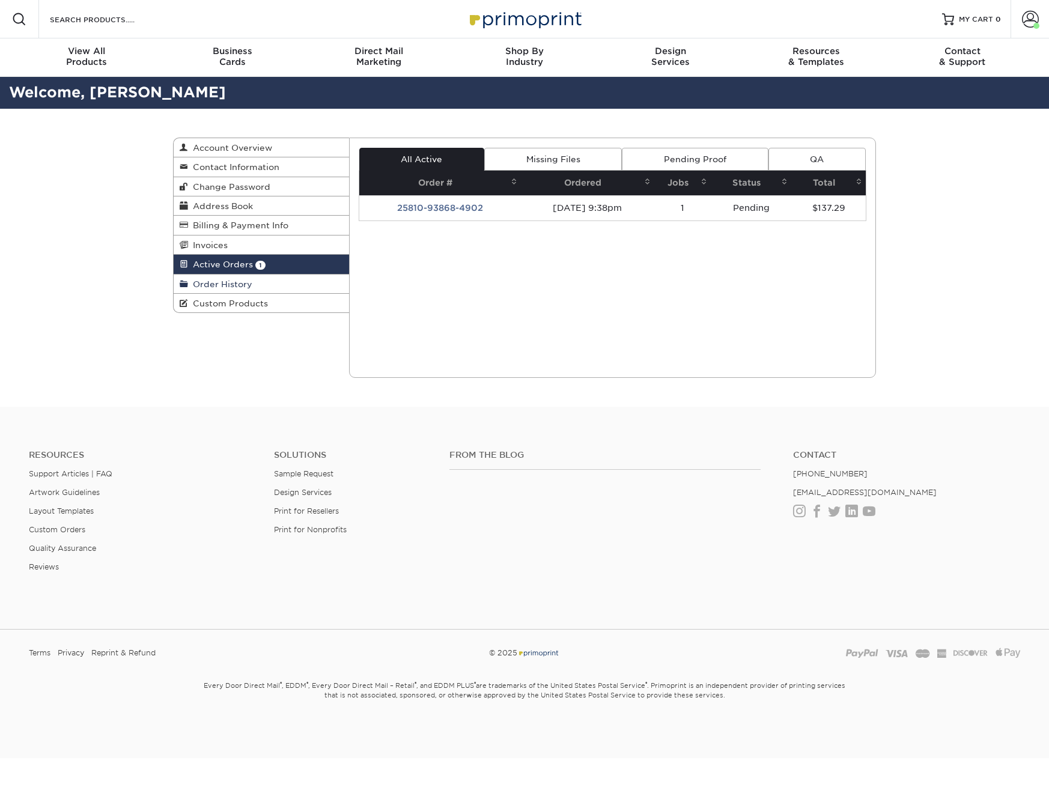
click at [219, 287] on span "Order History" at bounding box center [220, 284] width 64 height 10
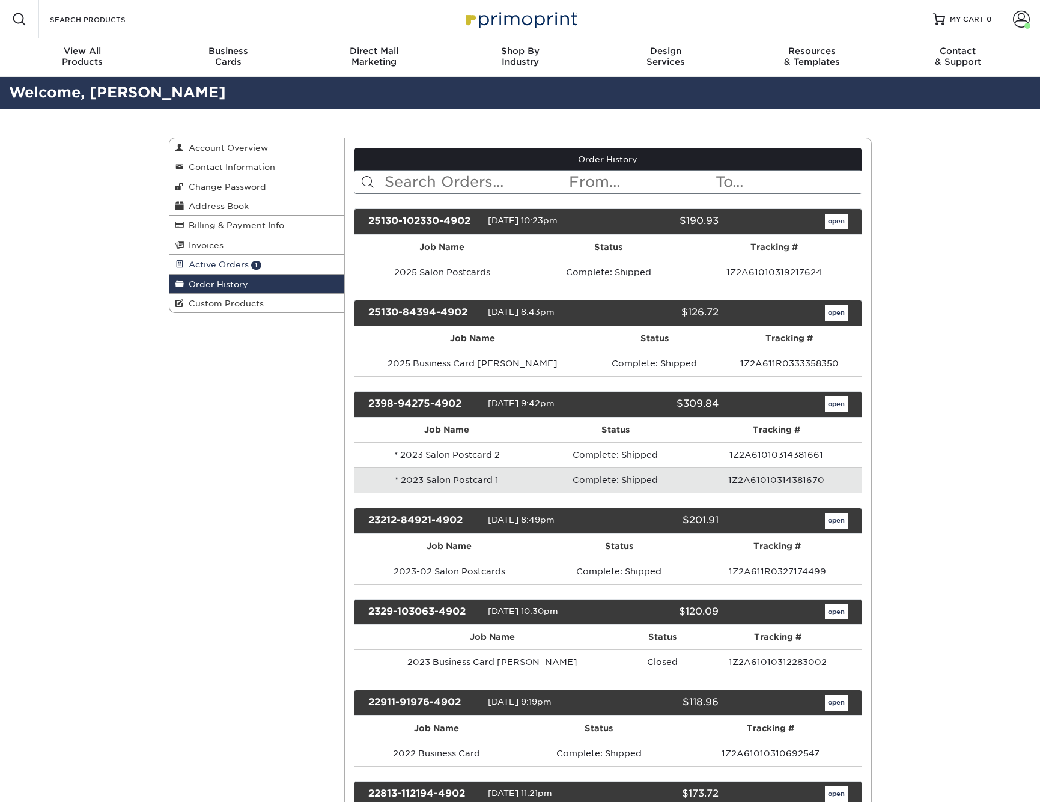
click at [203, 267] on span "Active Orders" at bounding box center [216, 265] width 65 height 10
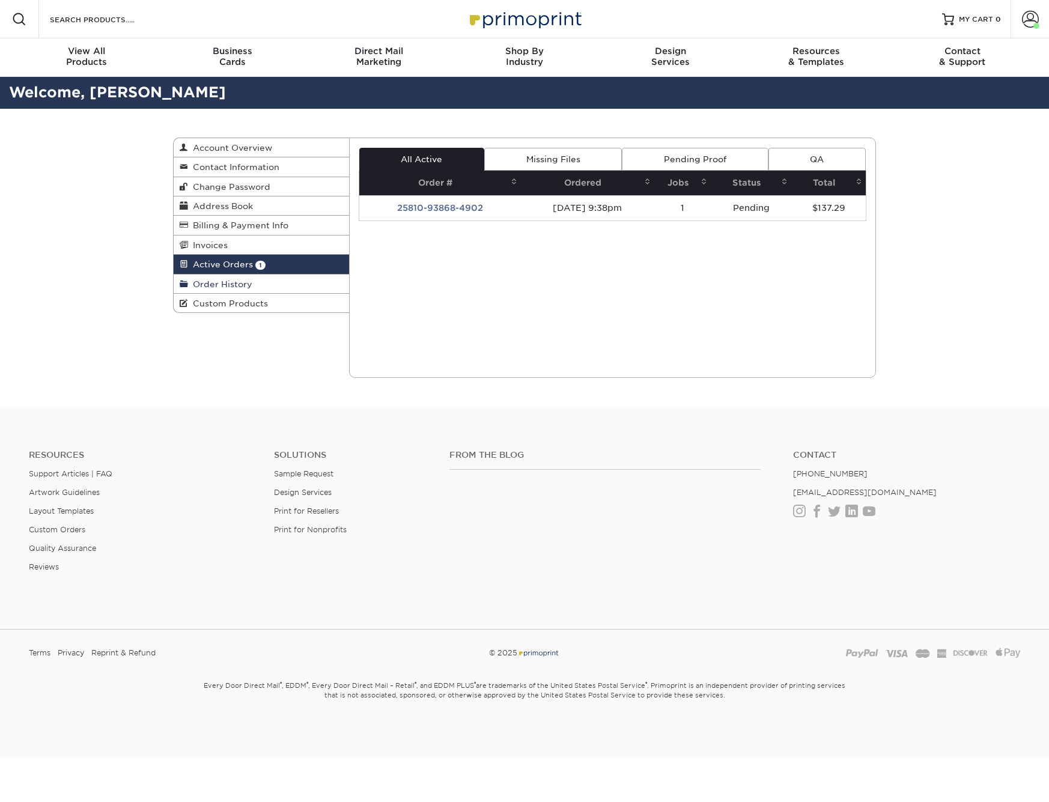
click at [218, 284] on span "Order History" at bounding box center [220, 284] width 64 height 10
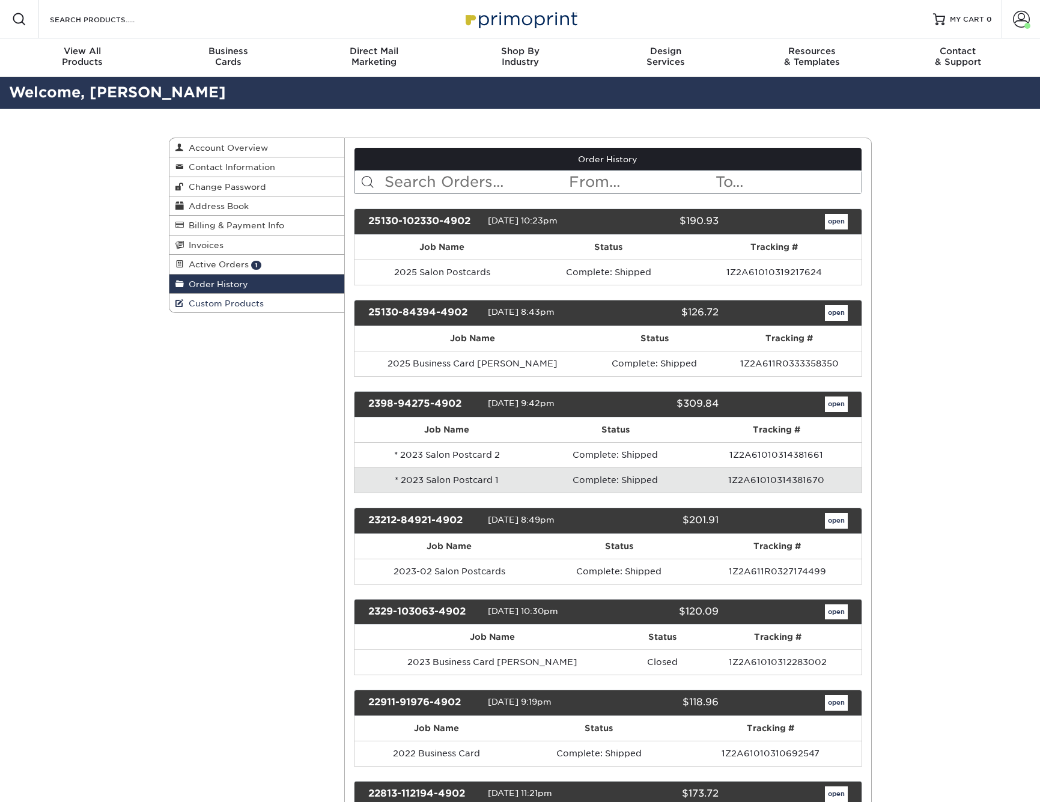
click at [227, 308] on span "Custom Products" at bounding box center [224, 304] width 80 height 10
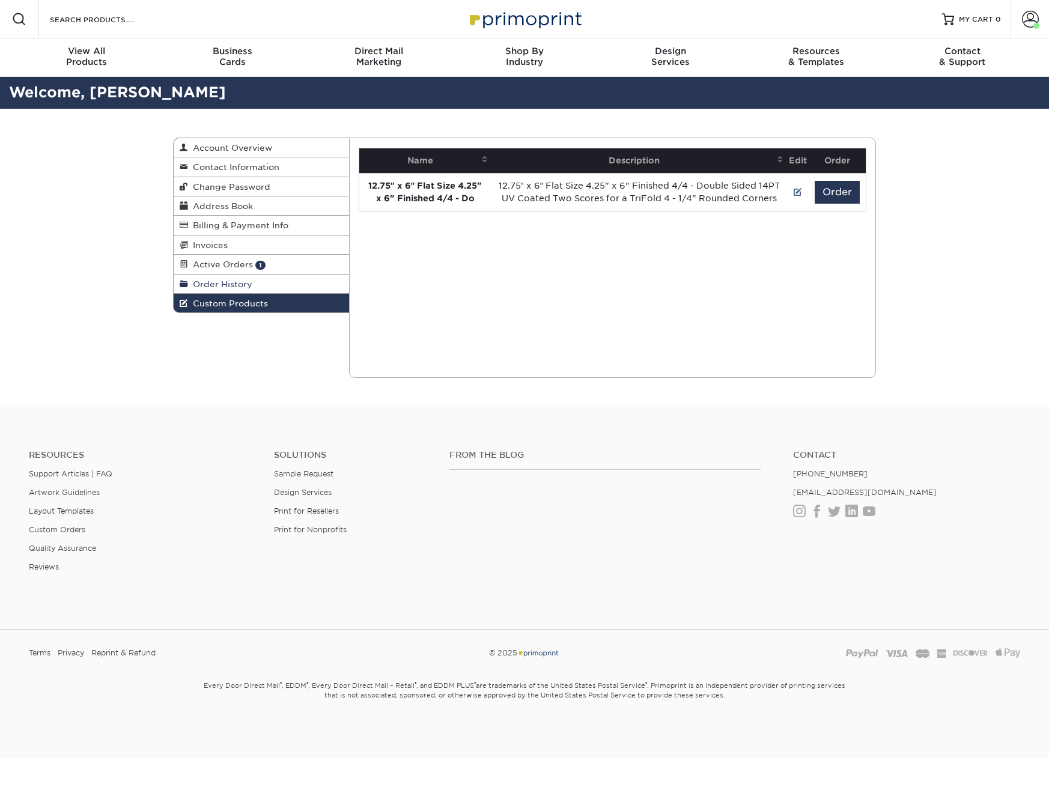
click at [234, 287] on span "Order History" at bounding box center [220, 284] width 64 height 10
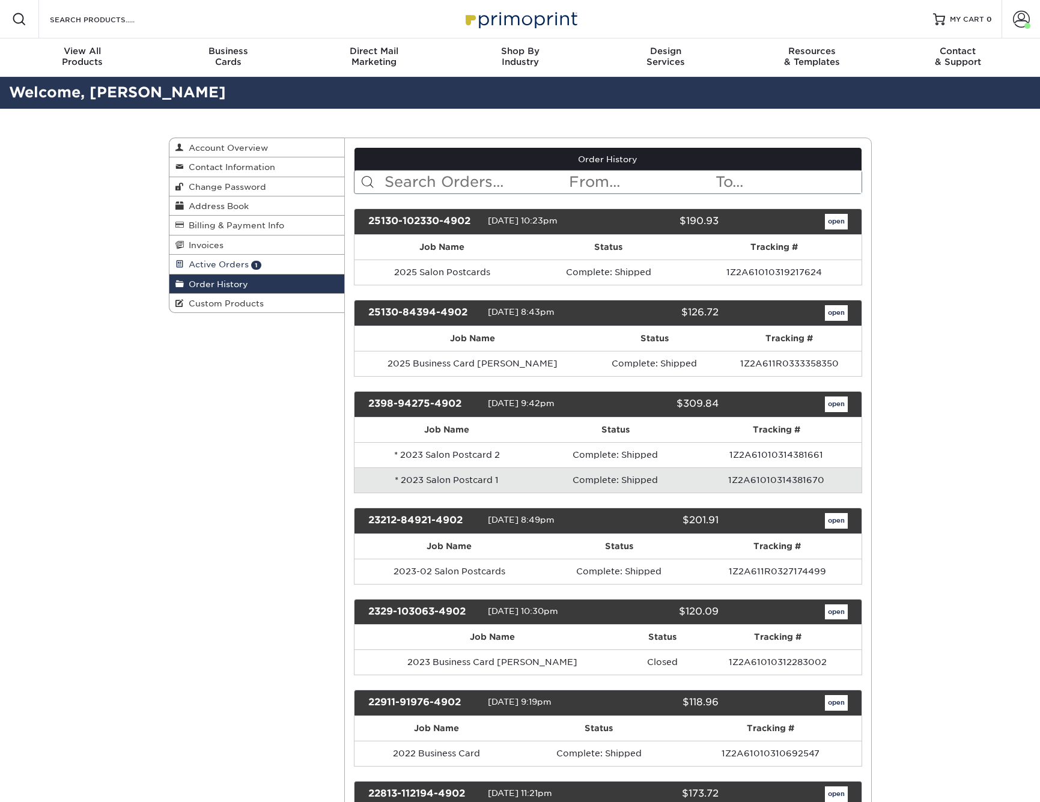
click at [210, 262] on span "Active Orders" at bounding box center [216, 265] width 65 height 10
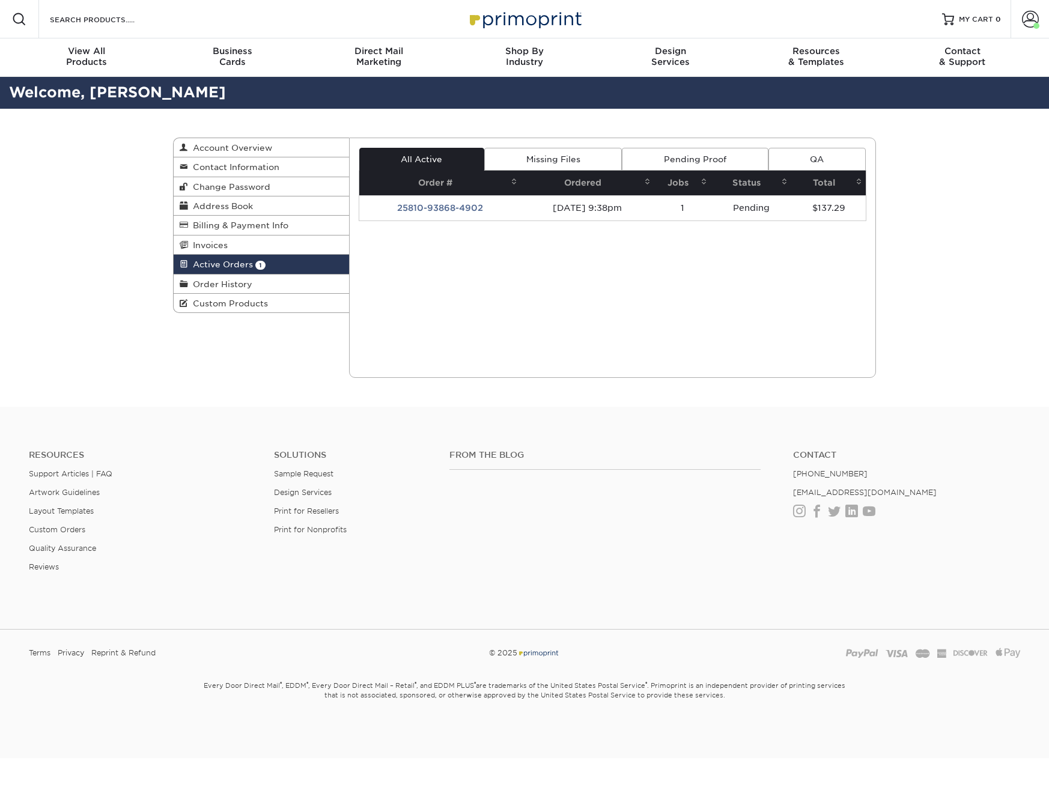
click at [713, 157] on link "Pending Proof" at bounding box center [695, 159] width 146 height 23
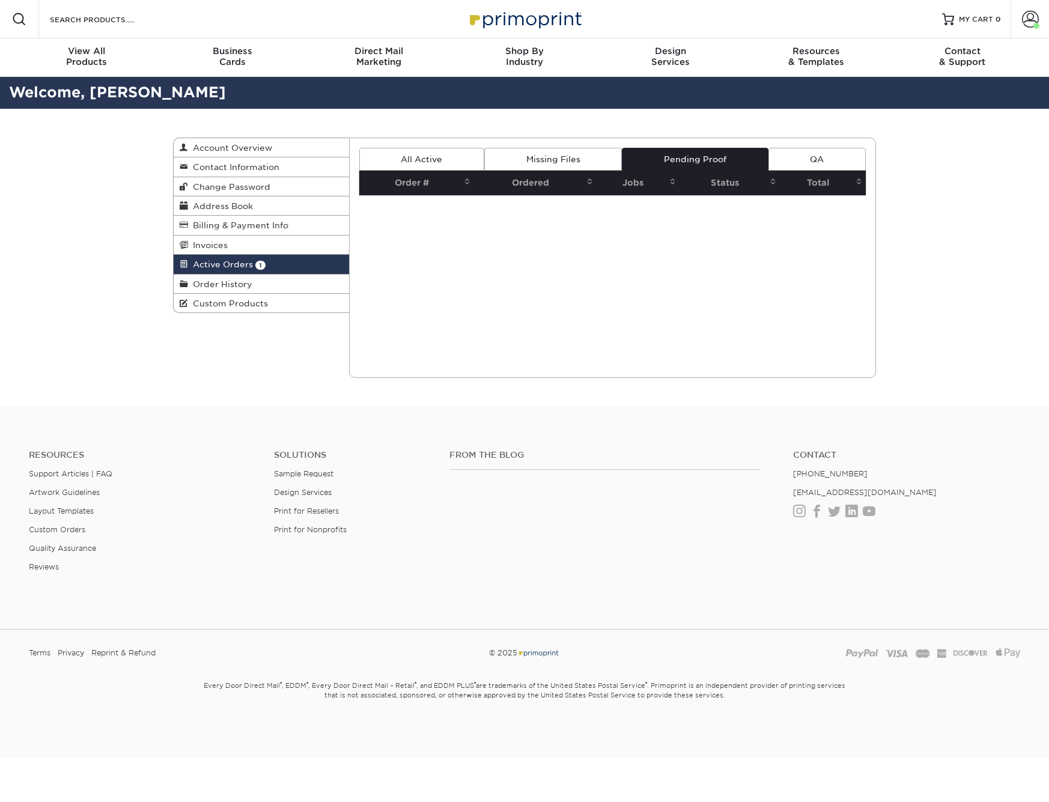
click at [570, 156] on link "Missing Files" at bounding box center [553, 159] width 138 height 23
click at [825, 158] on link "QA" at bounding box center [817, 159] width 97 height 23
click at [412, 158] on link "All Active" at bounding box center [421, 159] width 125 height 23
